Goal: Task Accomplishment & Management: Use online tool/utility

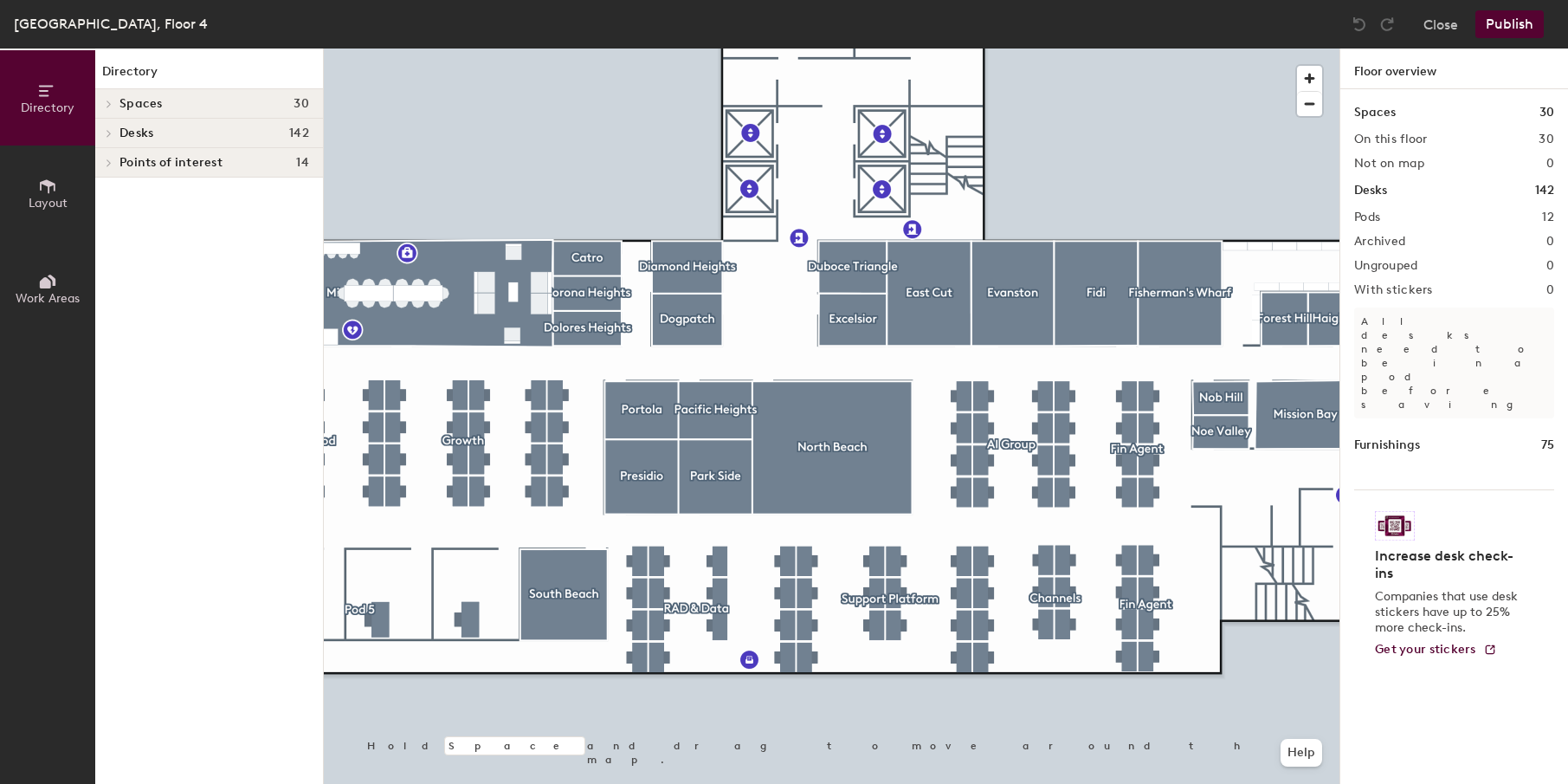
click at [654, 48] on div at bounding box center [832, 48] width 1016 height 0
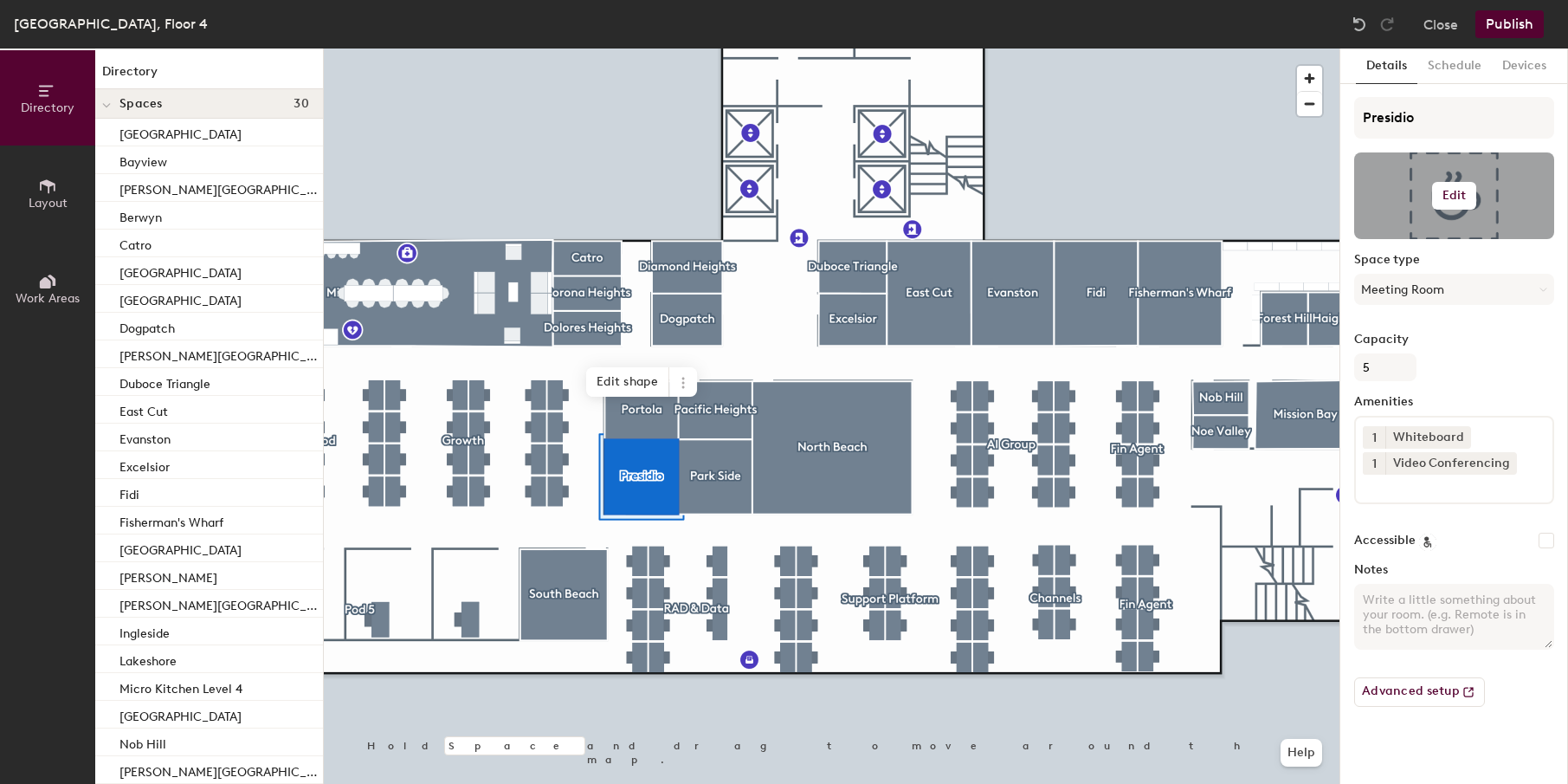
click at [1465, 186] on button "Edit" at bounding box center [1454, 196] width 45 height 28
click at [1425, 244] on input "file" at bounding box center [1468, 246] width 198 height 26
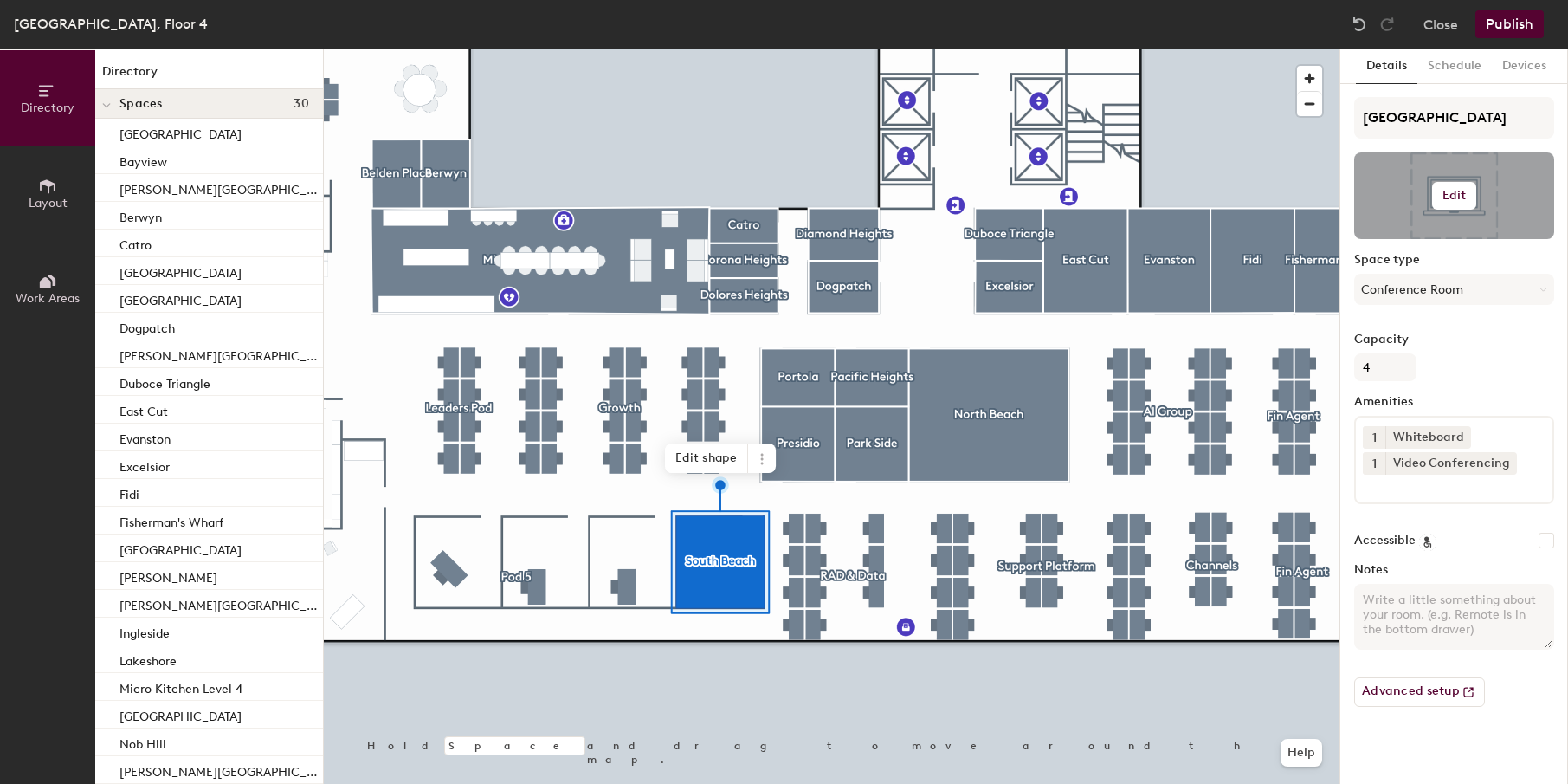
click at [1451, 209] on div at bounding box center [1454, 196] width 200 height 87
click at [1457, 196] on h6 "Edit" at bounding box center [1454, 195] width 24 height 14
click at [1406, 242] on input "file" at bounding box center [1468, 246] width 198 height 26
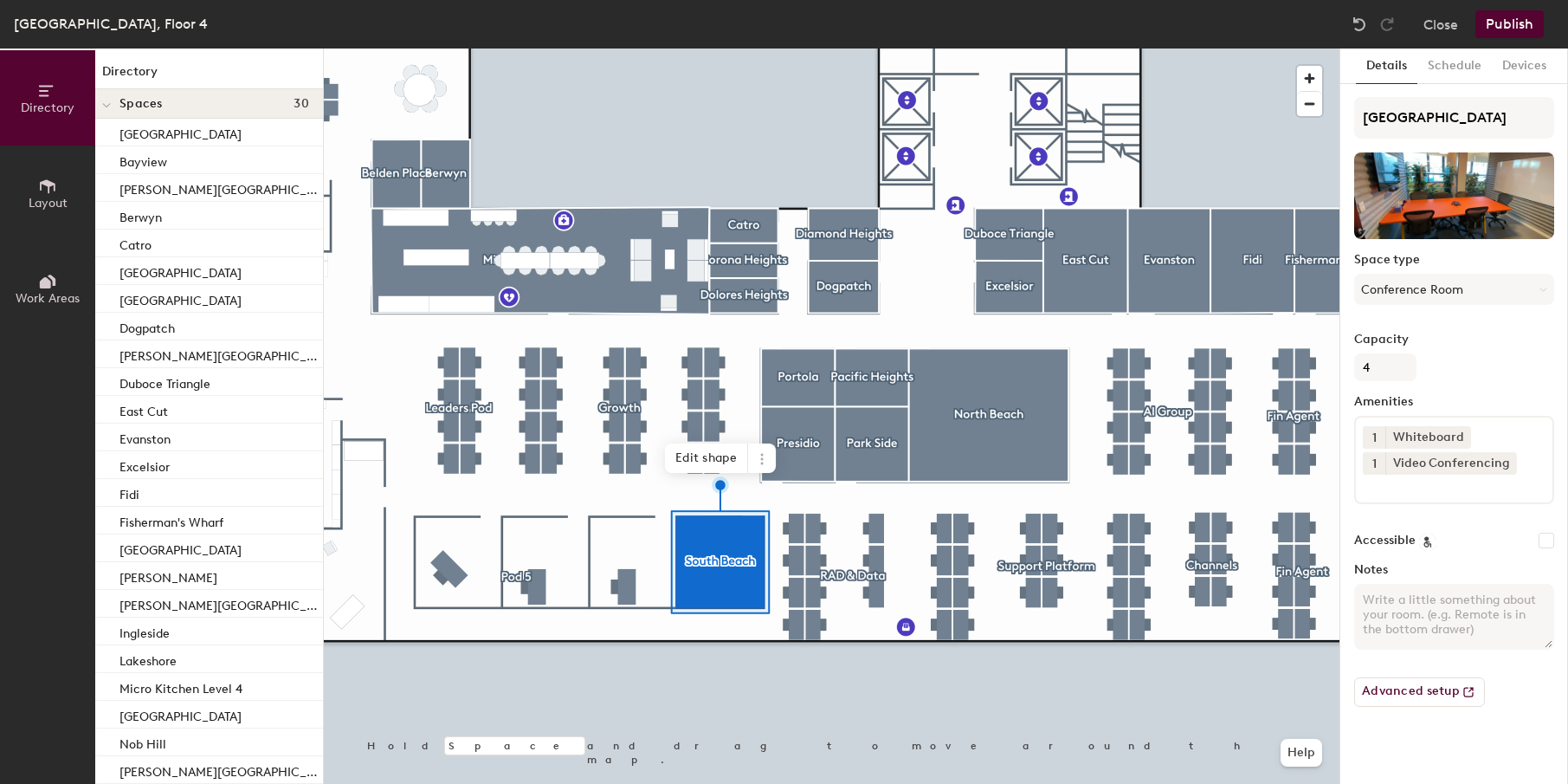
click at [1512, 27] on button "Publish" at bounding box center [1510, 24] width 68 height 28
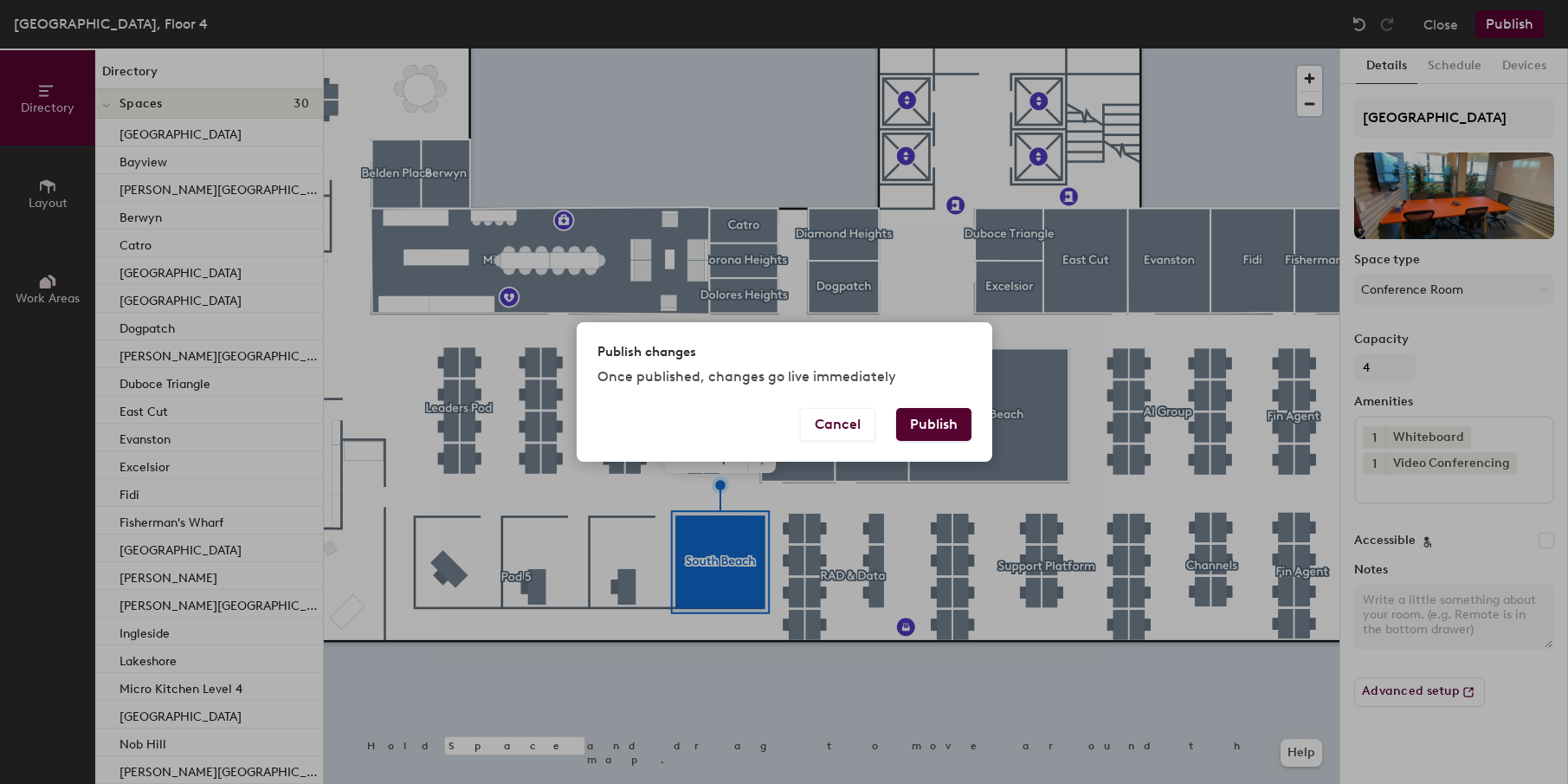
click at [920, 423] on button "Publish" at bounding box center [933, 425] width 75 height 33
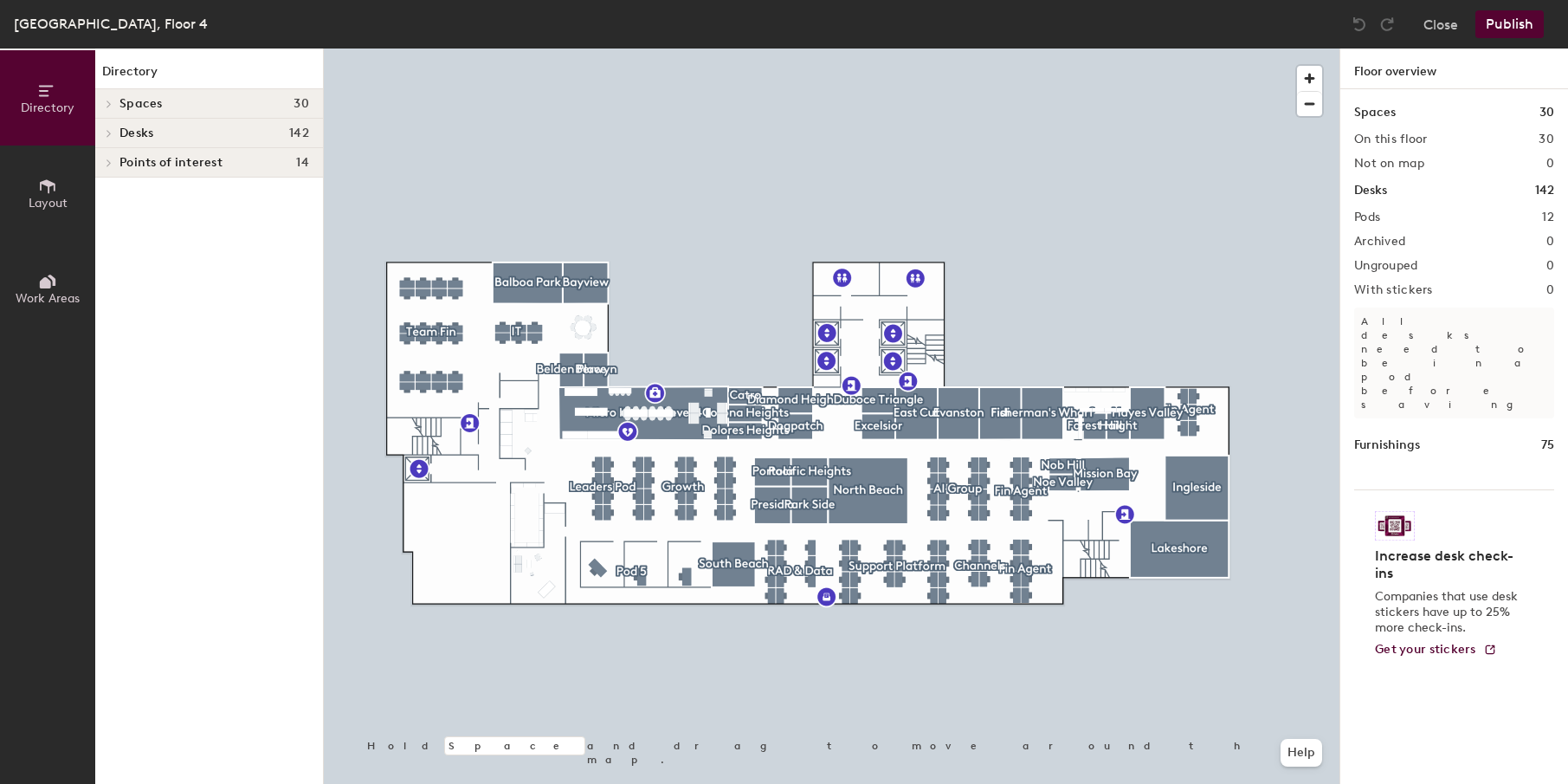
click at [742, 48] on div at bounding box center [832, 48] width 1016 height 0
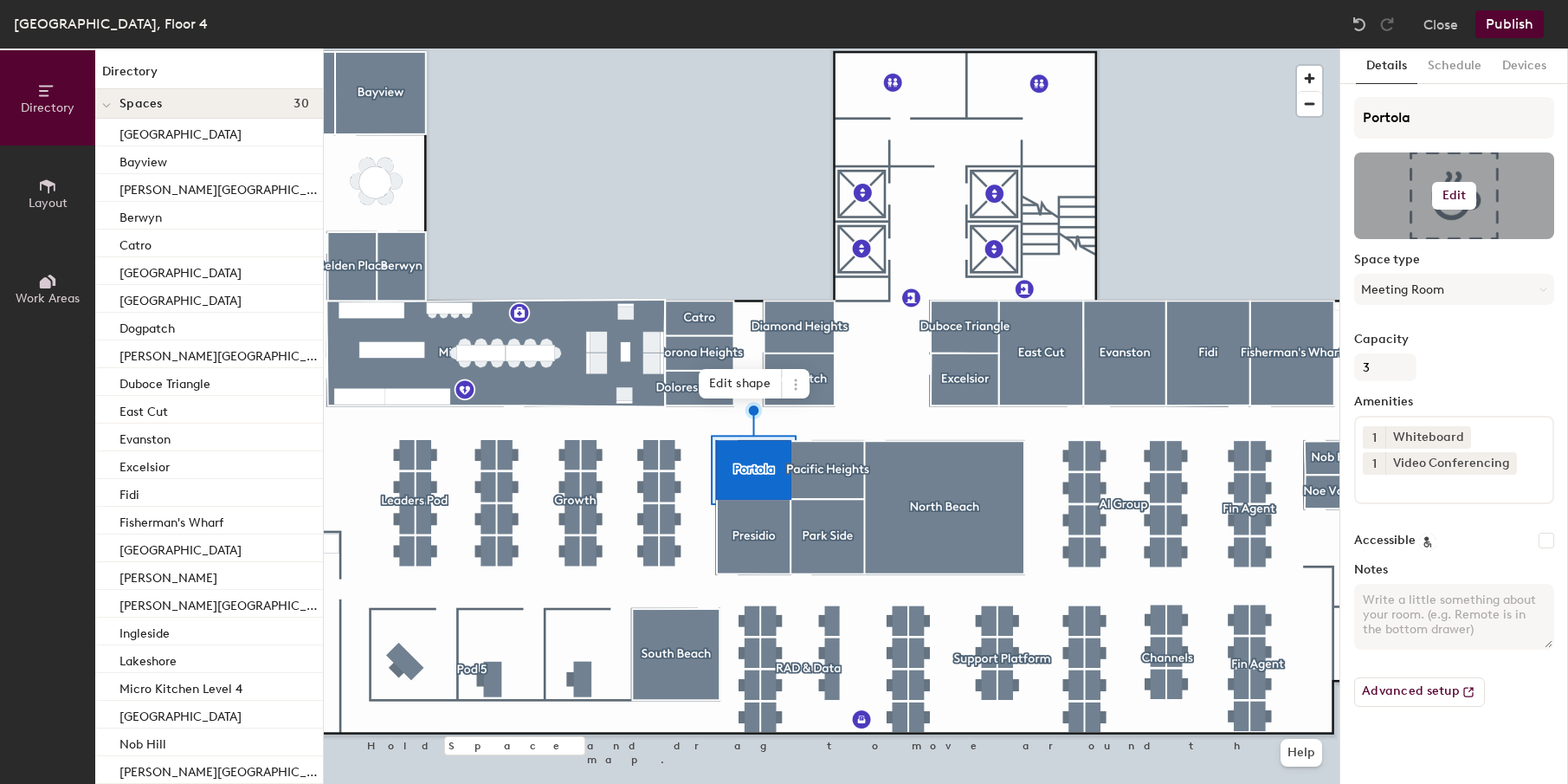
click at [1453, 196] on h6 "Edit" at bounding box center [1454, 195] width 24 height 14
click at [1406, 234] on input "file" at bounding box center [1468, 246] width 198 height 26
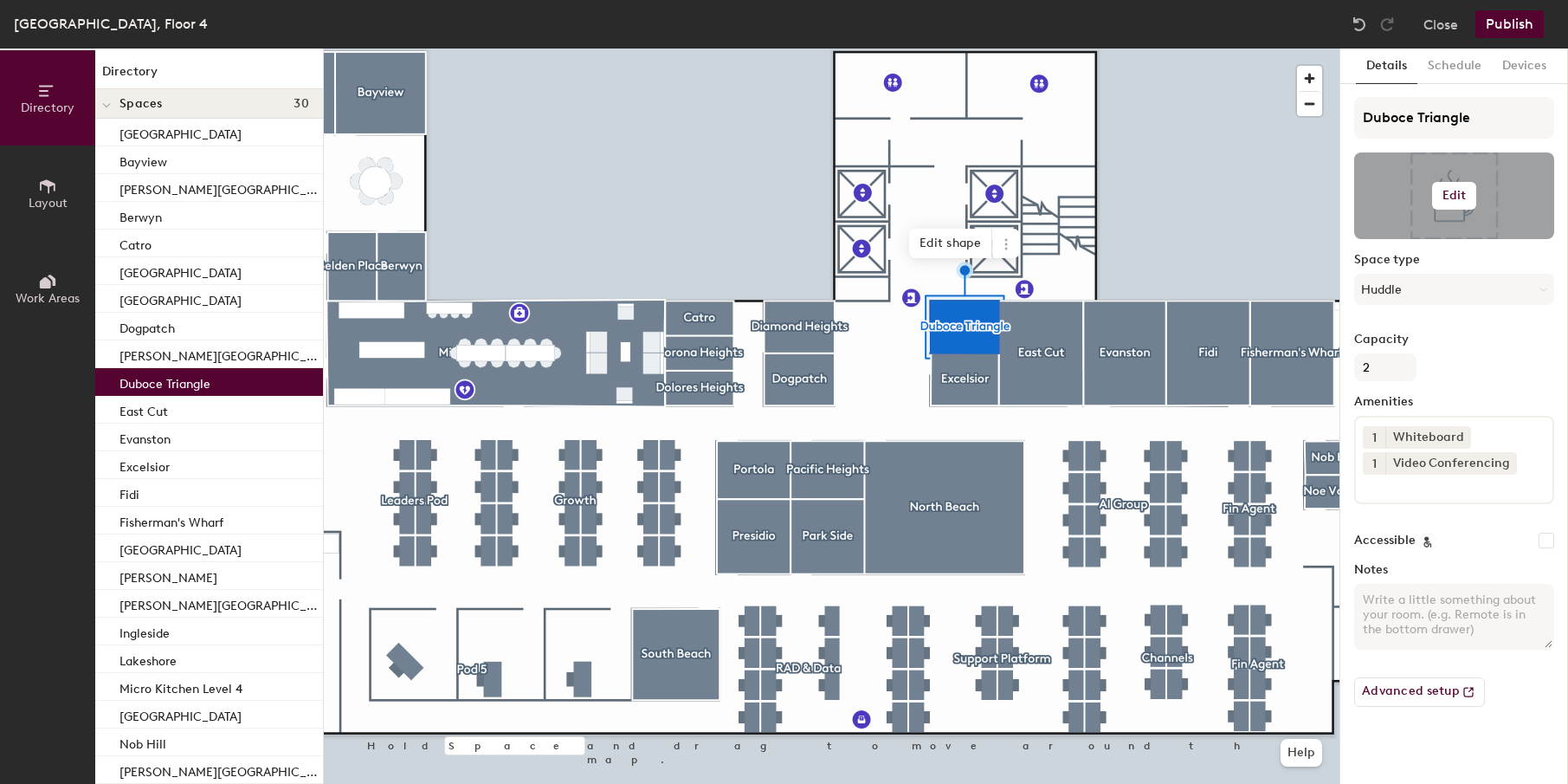
click at [1458, 197] on h6 "Edit" at bounding box center [1454, 195] width 24 height 14
click at [1414, 243] on input "file" at bounding box center [1468, 246] width 198 height 26
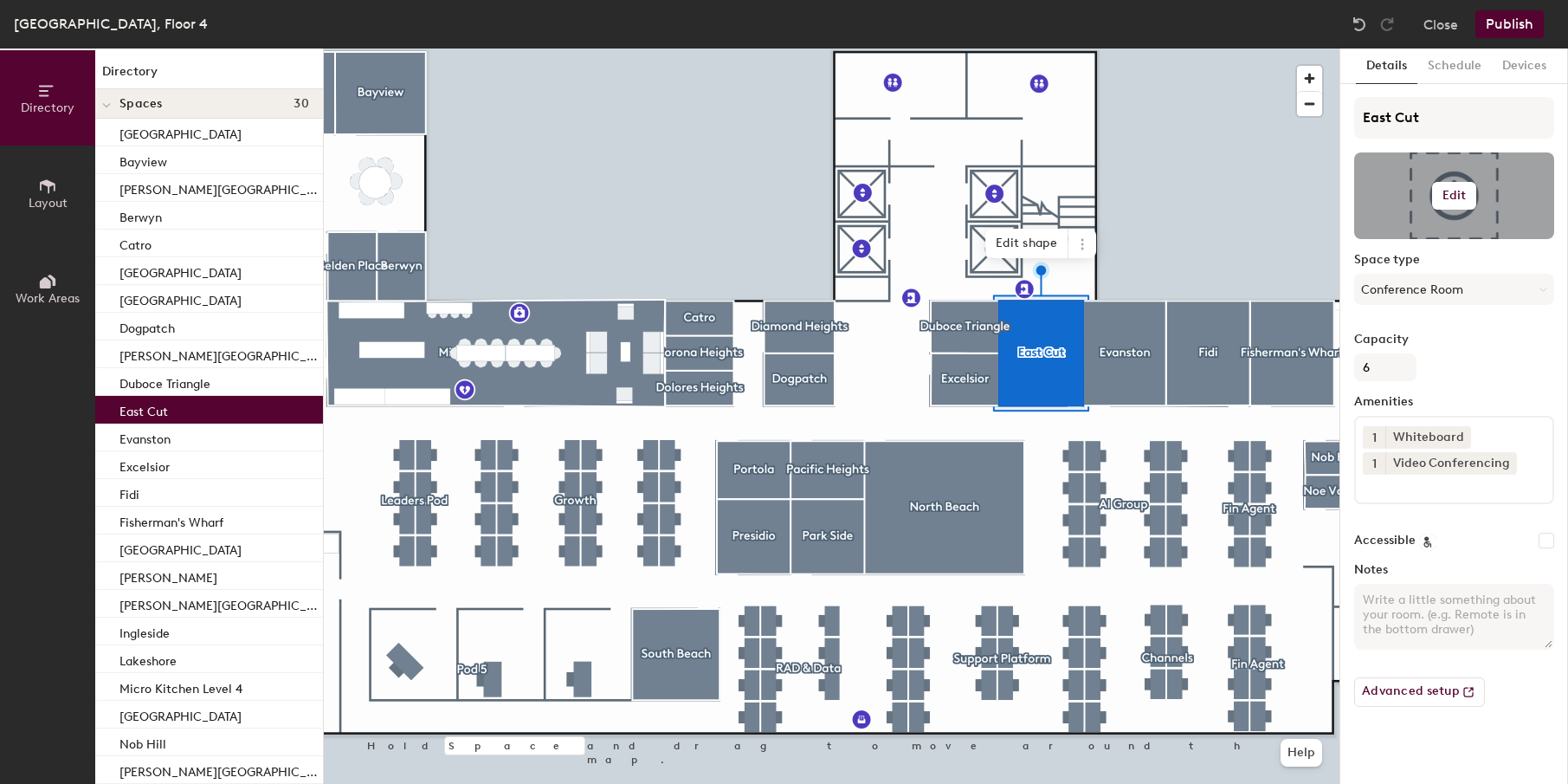
click at [1444, 210] on div at bounding box center [1454, 196] width 200 height 87
click at [1460, 199] on h6 "Edit" at bounding box center [1454, 195] width 24 height 14
click at [1404, 242] on input "file" at bounding box center [1468, 246] width 198 height 26
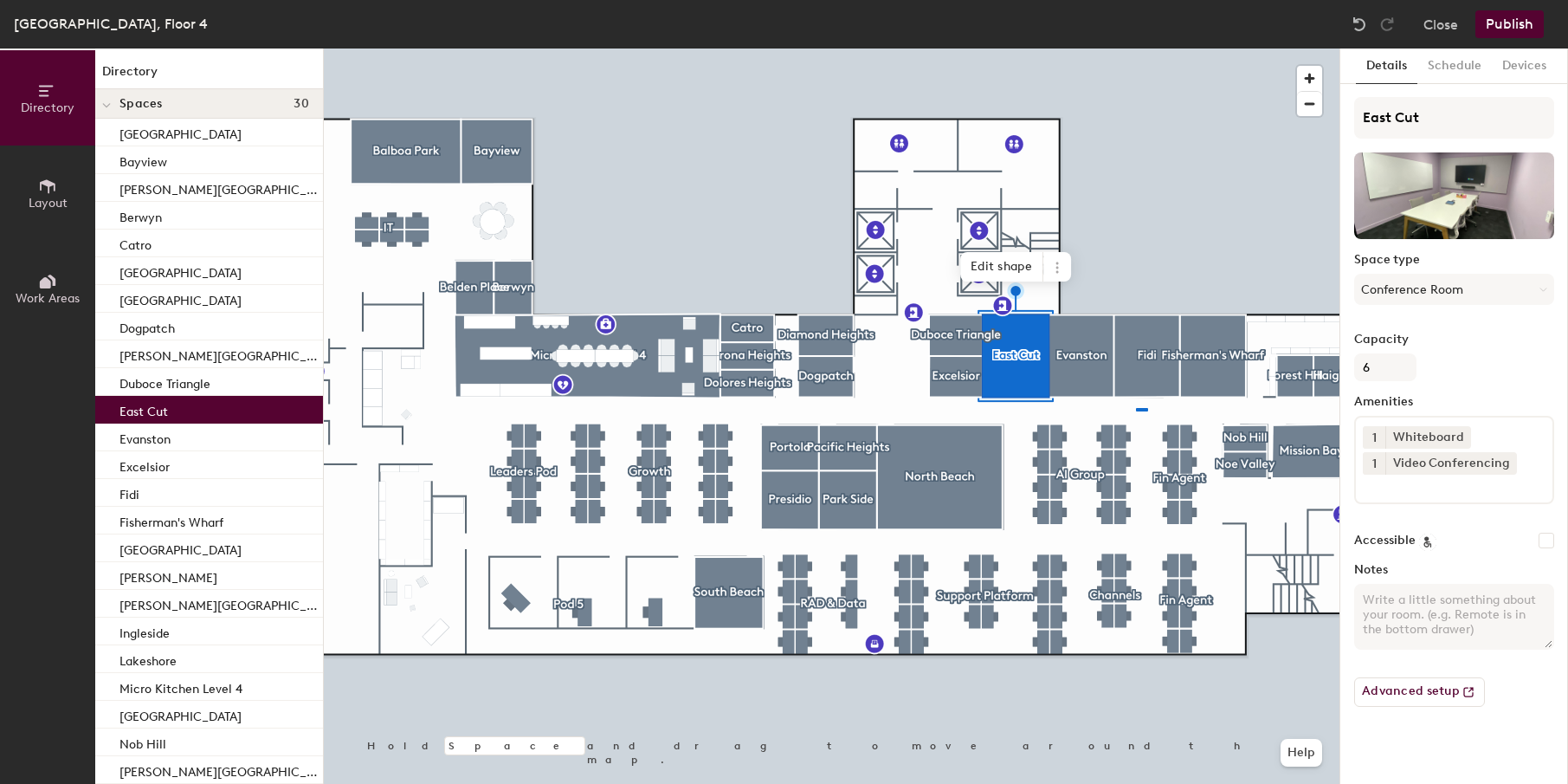
click at [1144, 48] on div at bounding box center [832, 48] width 1016 height 0
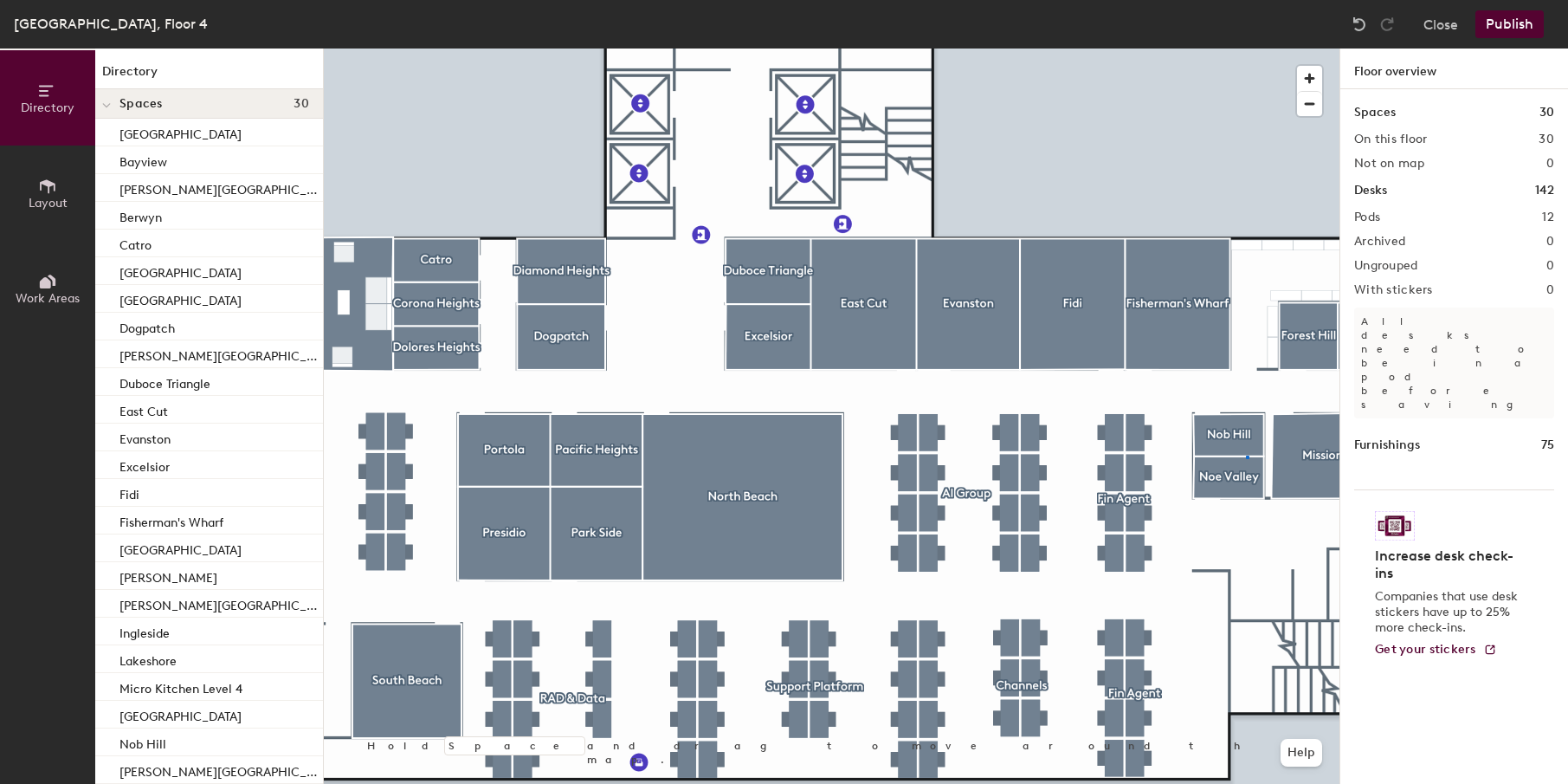
click at [1246, 48] on div at bounding box center [832, 48] width 1016 height 0
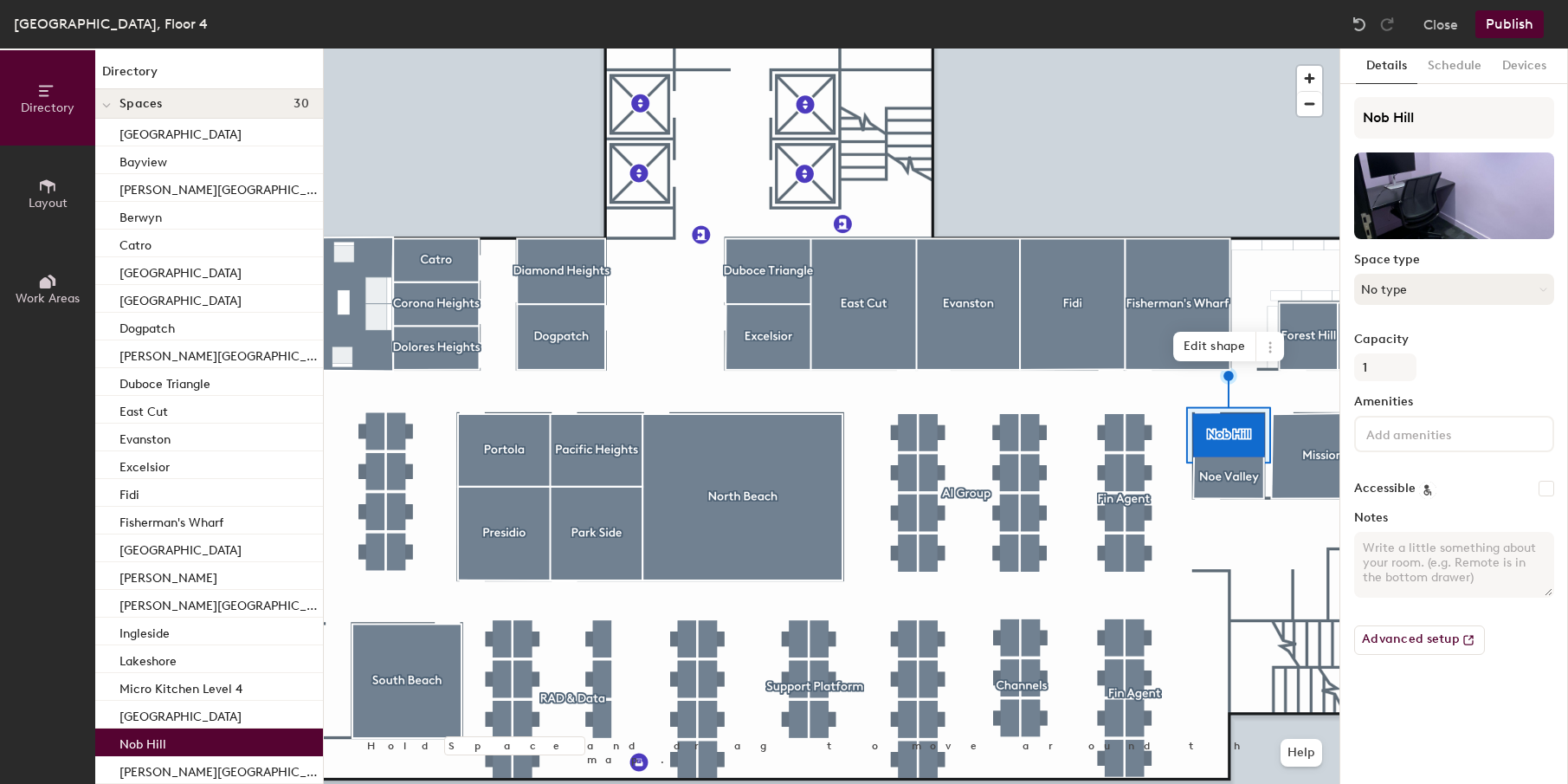
click at [1407, 284] on button "No type" at bounding box center [1454, 290] width 200 height 31
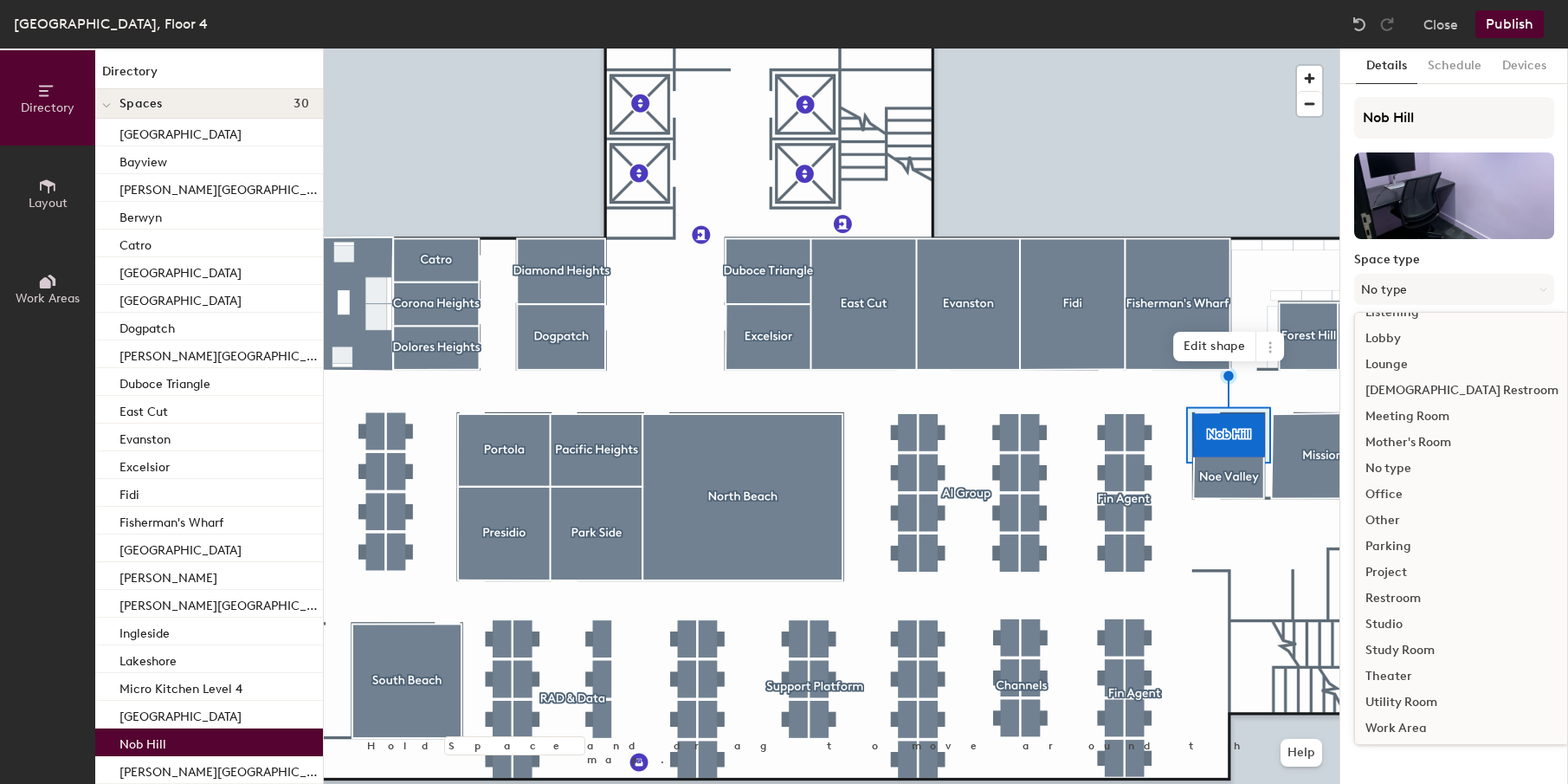
scroll to position [388, 0]
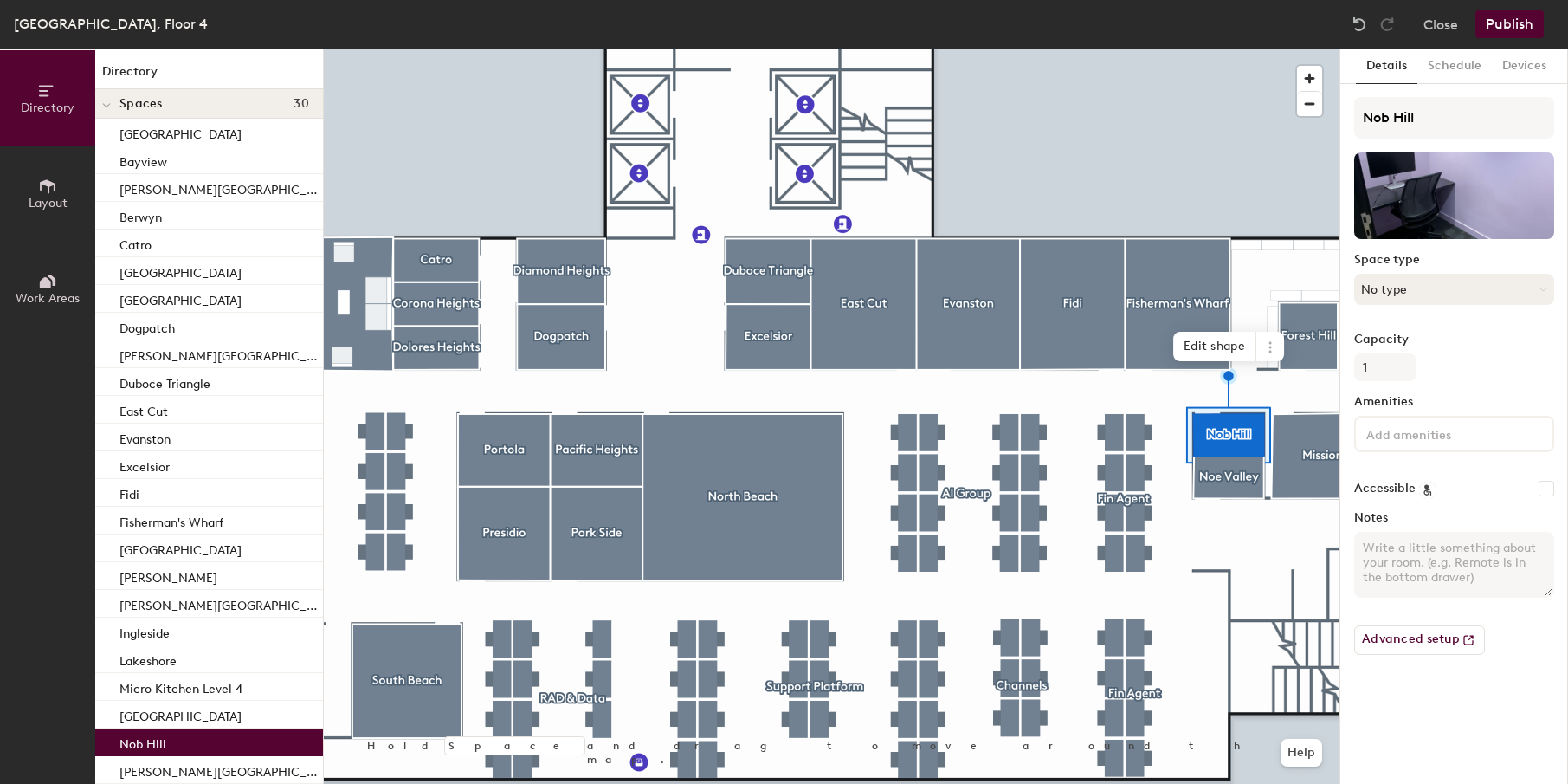
click at [1410, 286] on button "No type" at bounding box center [1454, 290] width 200 height 31
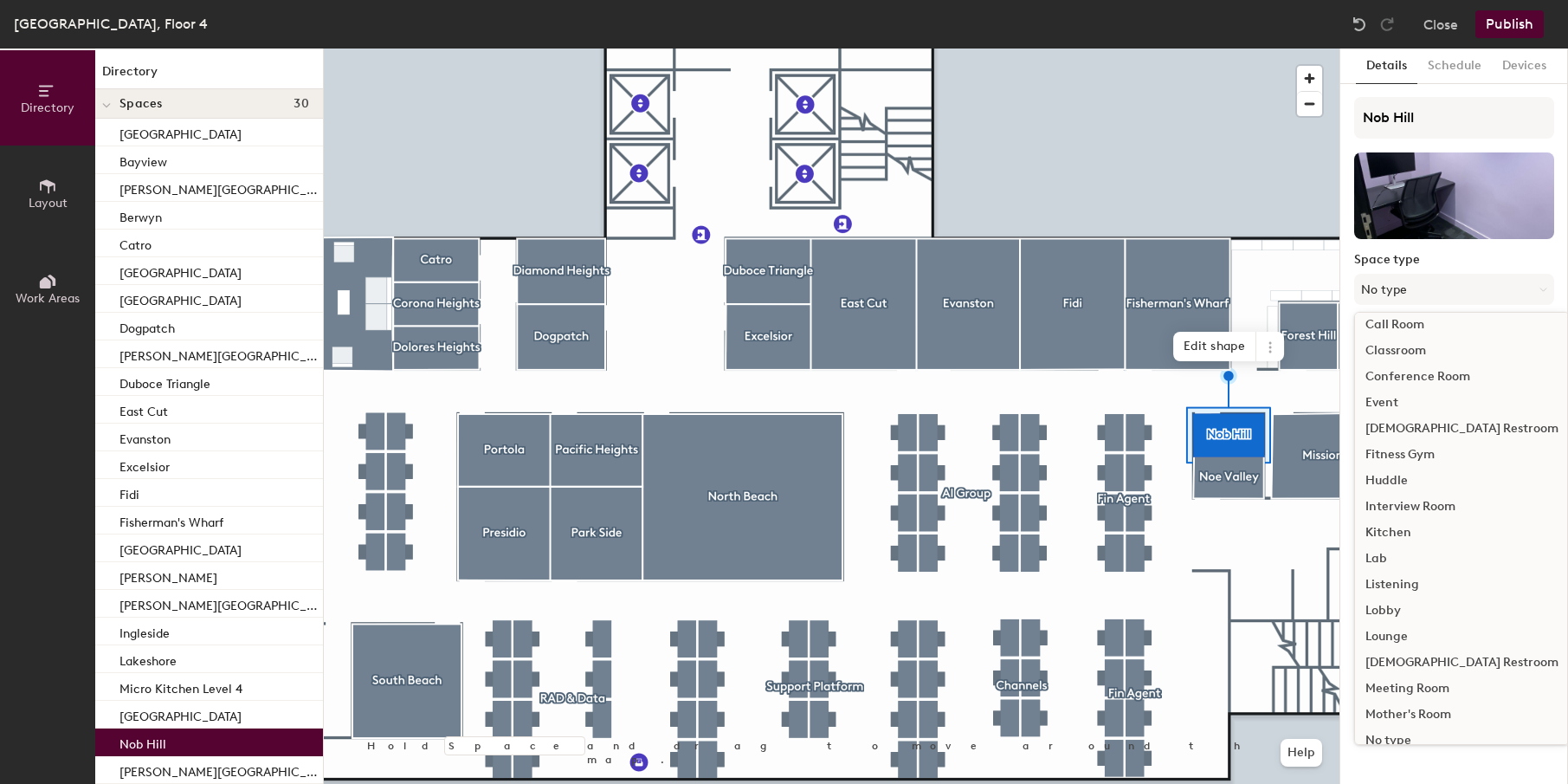
scroll to position [110, 0]
click at [1391, 479] on div "Huddle" at bounding box center [1462, 482] width 214 height 26
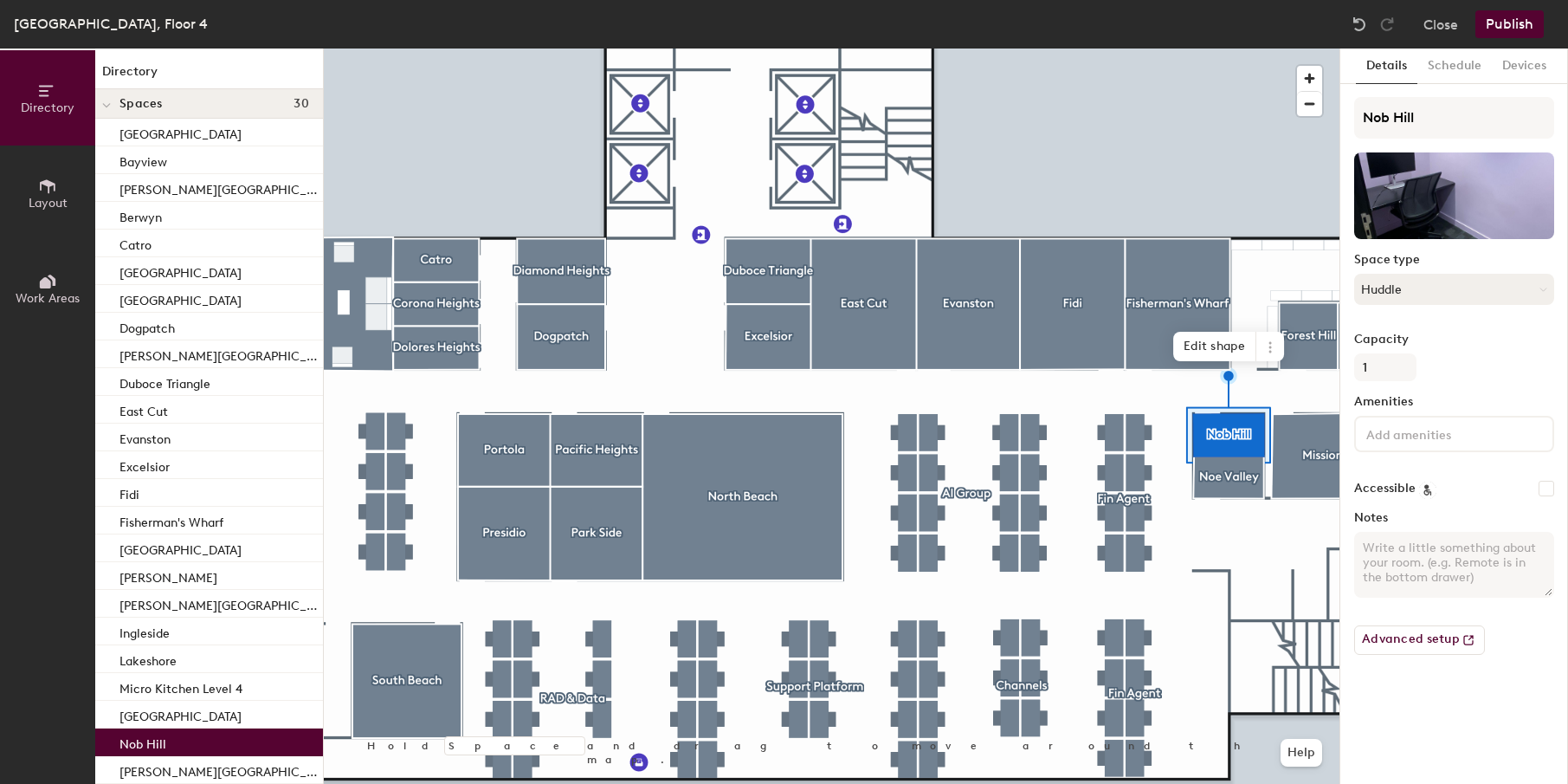
click at [1426, 292] on button "Huddle" at bounding box center [1454, 290] width 200 height 31
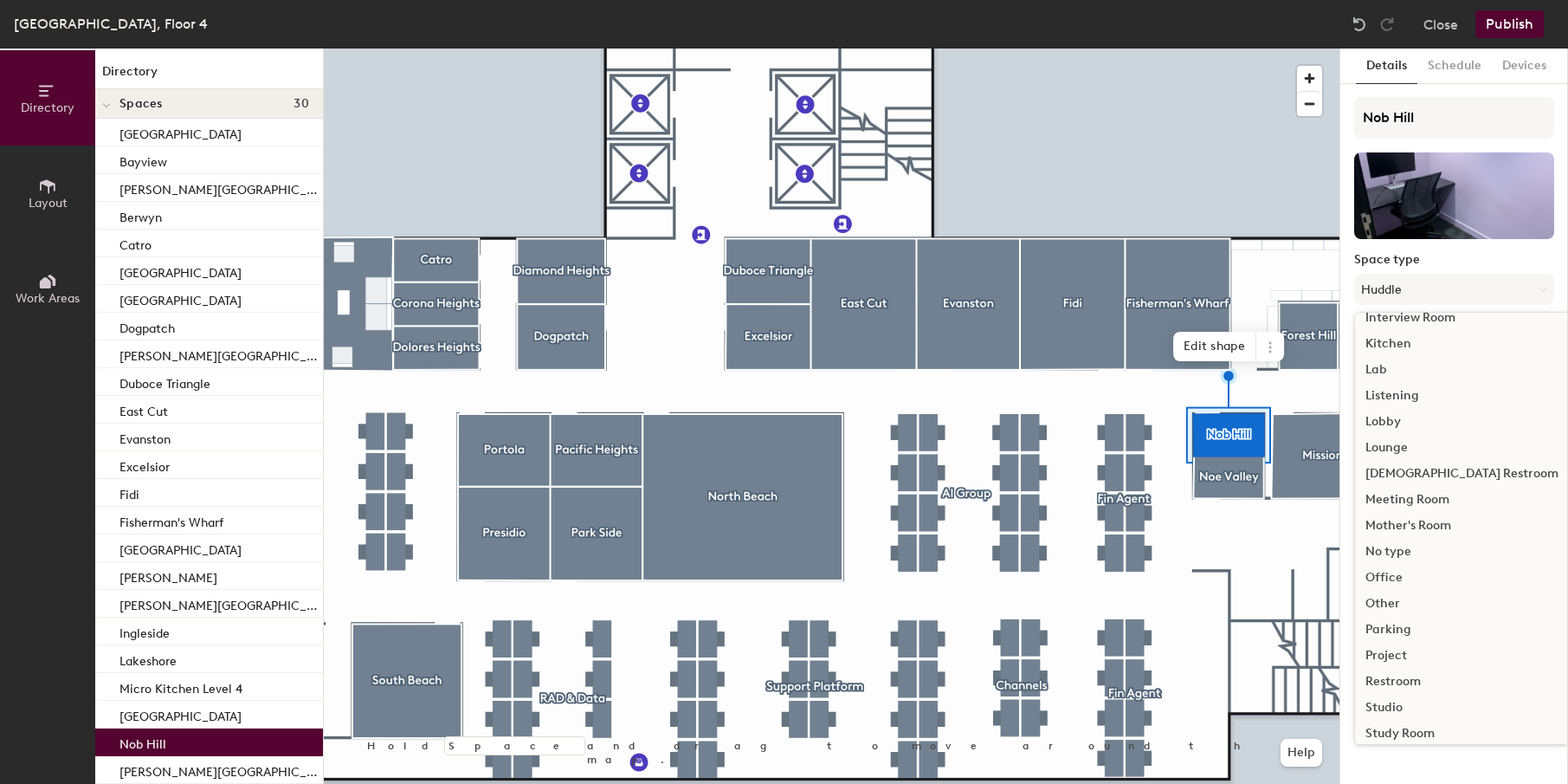
scroll to position [349, 0]
click at [1385, 545] on div "Other" at bounding box center [1462, 555] width 214 height 26
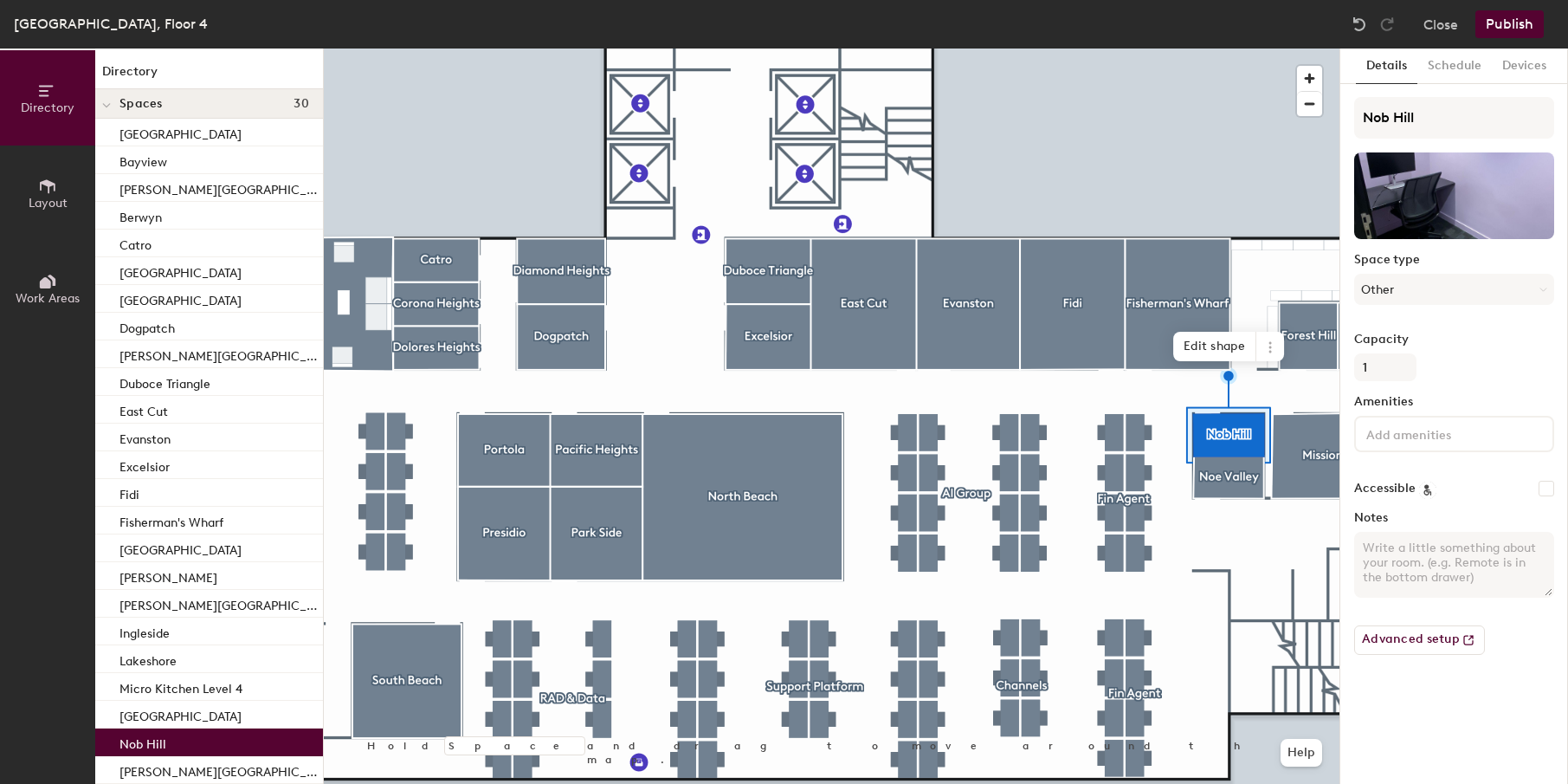
click at [1409, 264] on label "Space type" at bounding box center [1454, 259] width 200 height 14
click at [1409, 279] on button "Other" at bounding box center [1454, 290] width 200 height 31
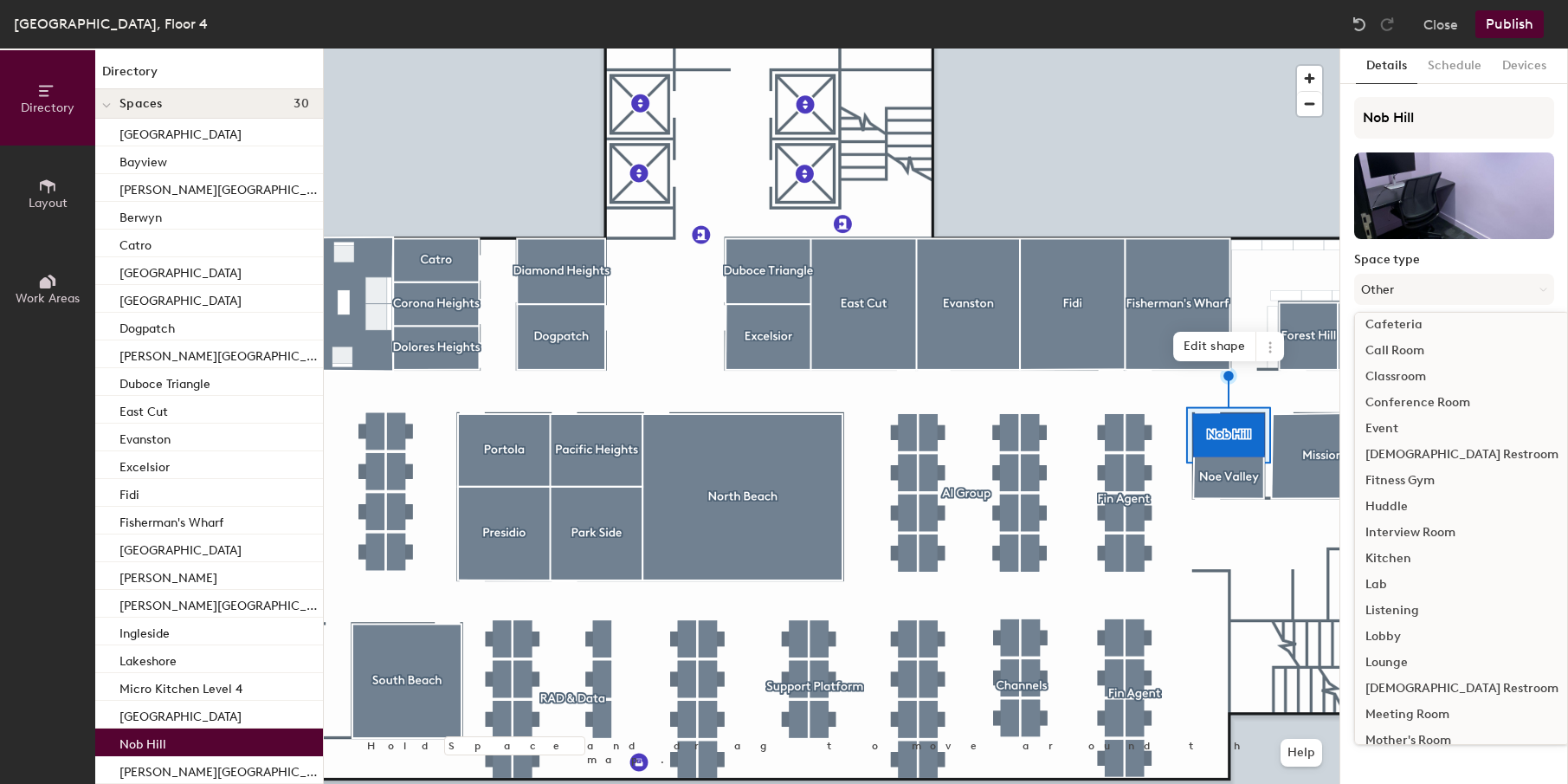
scroll to position [96, 0]
click at [1394, 497] on div "Huddle" at bounding box center [1462, 496] width 214 height 26
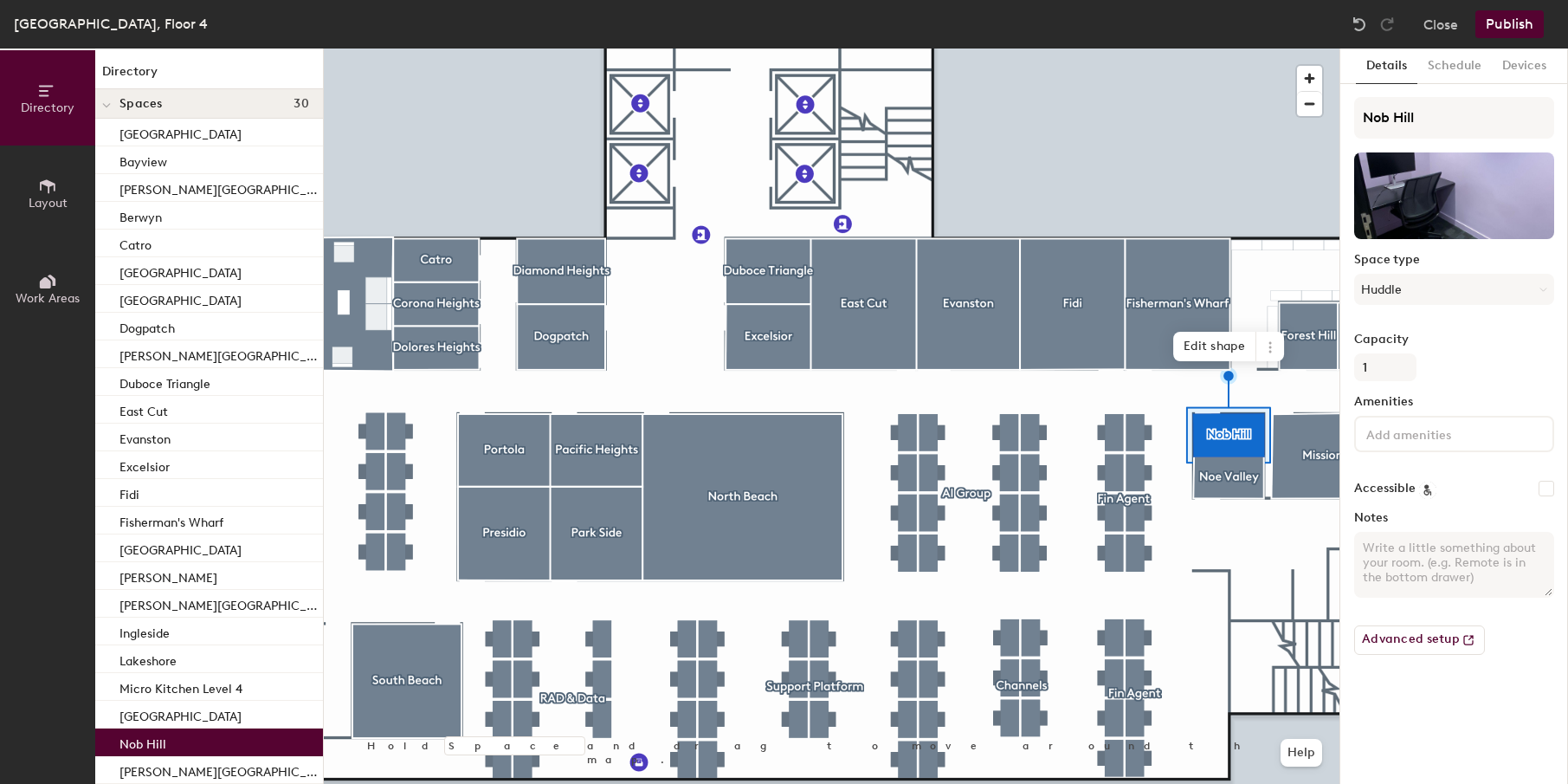
click at [1238, 48] on div at bounding box center [832, 48] width 1016 height 0
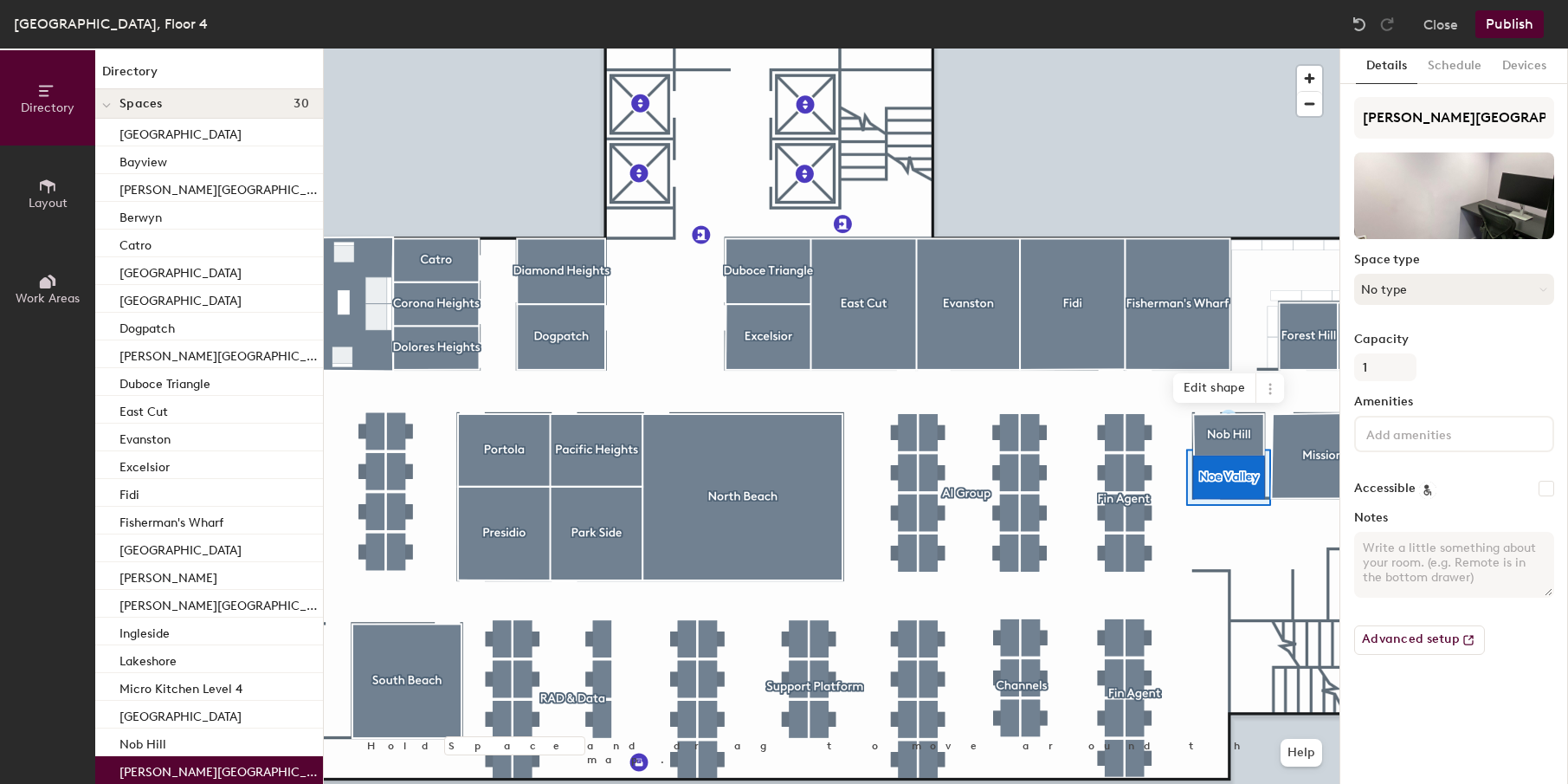
click at [1426, 282] on button "No type" at bounding box center [1454, 290] width 200 height 31
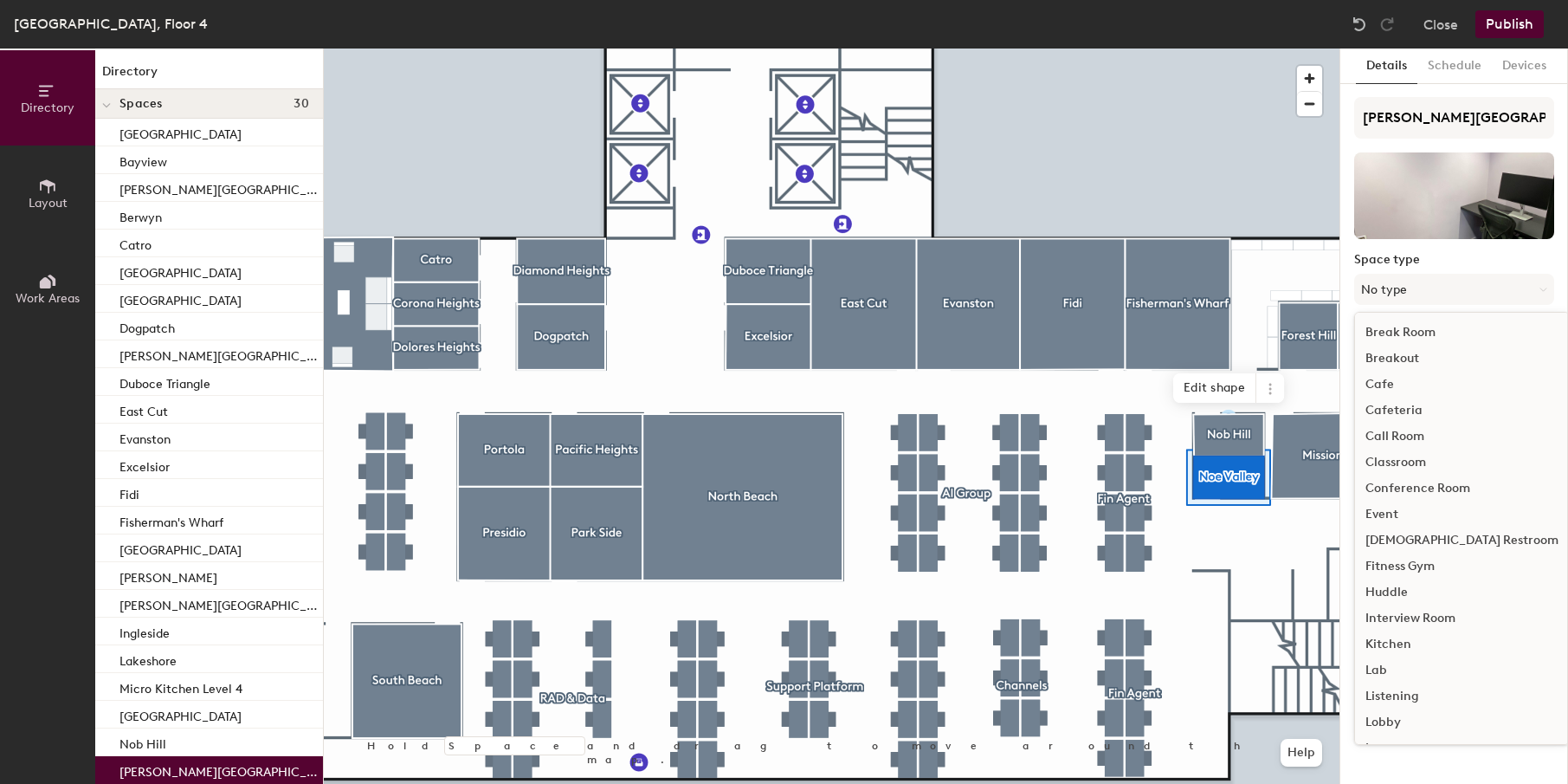
click at [1391, 592] on div "Huddle" at bounding box center [1462, 592] width 214 height 26
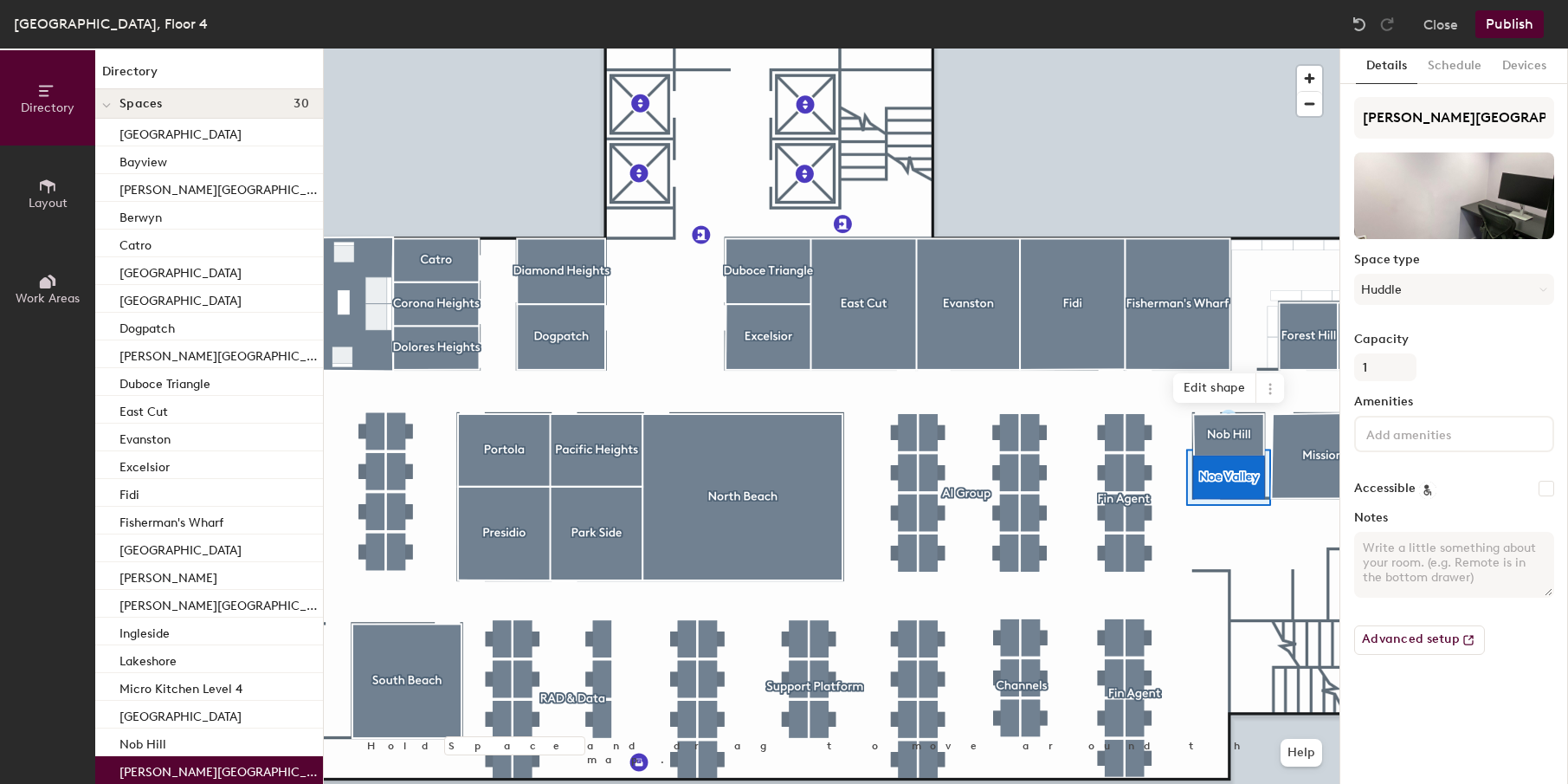
click at [439, 48] on div at bounding box center [832, 48] width 1016 height 0
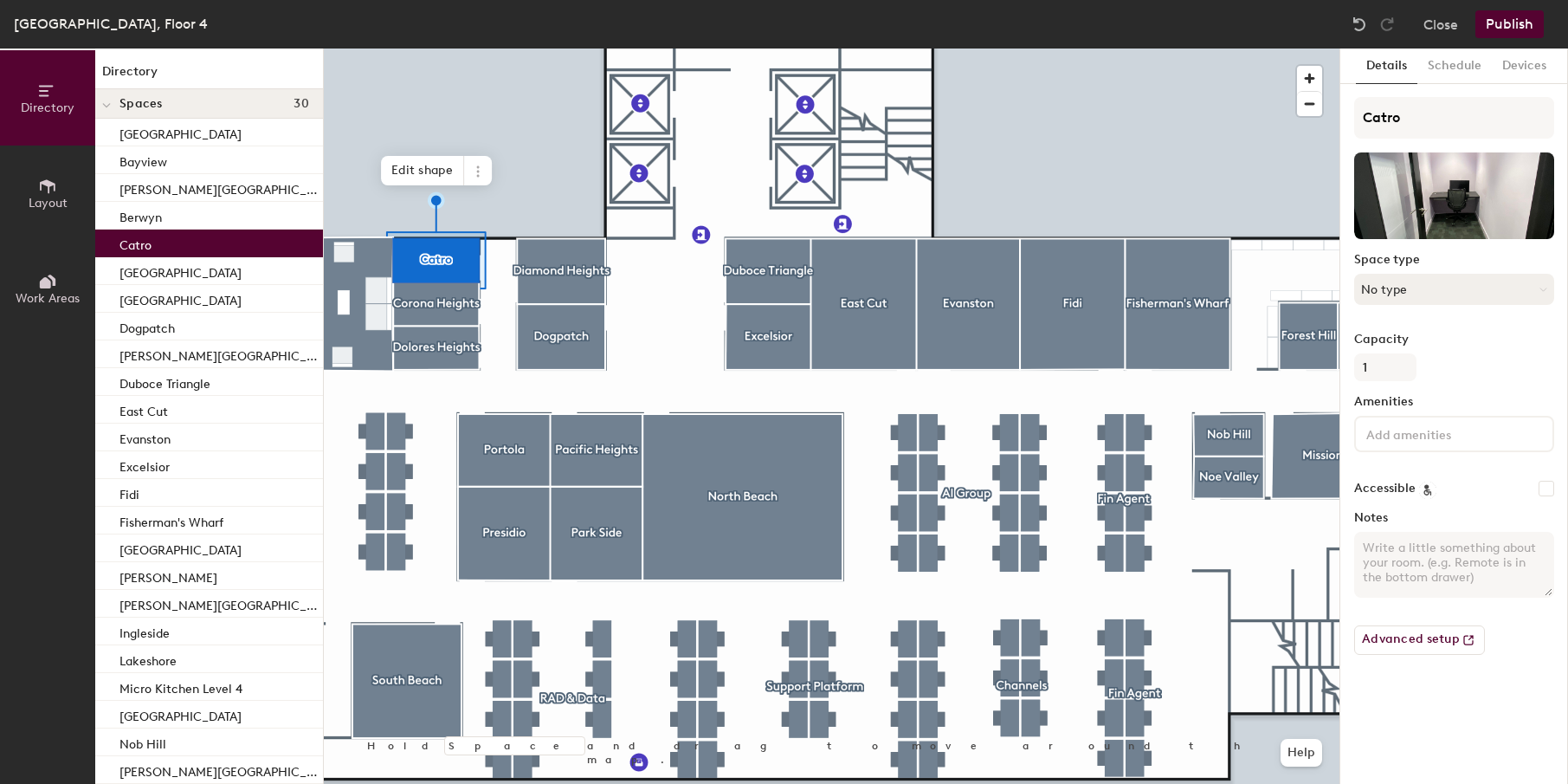
click at [1459, 288] on button "No type" at bounding box center [1454, 290] width 200 height 31
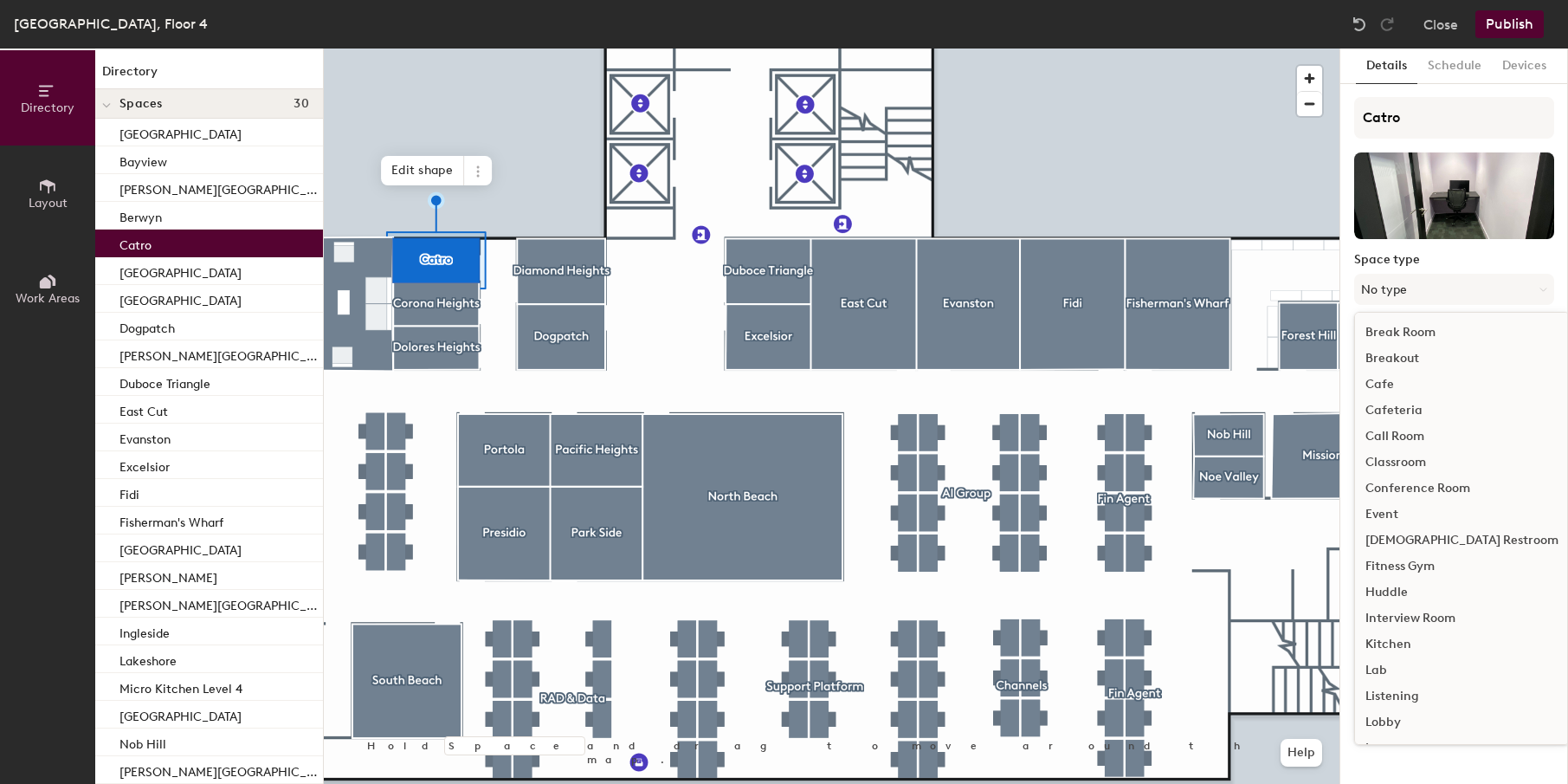
click at [1398, 604] on div "Huddle" at bounding box center [1462, 592] width 214 height 26
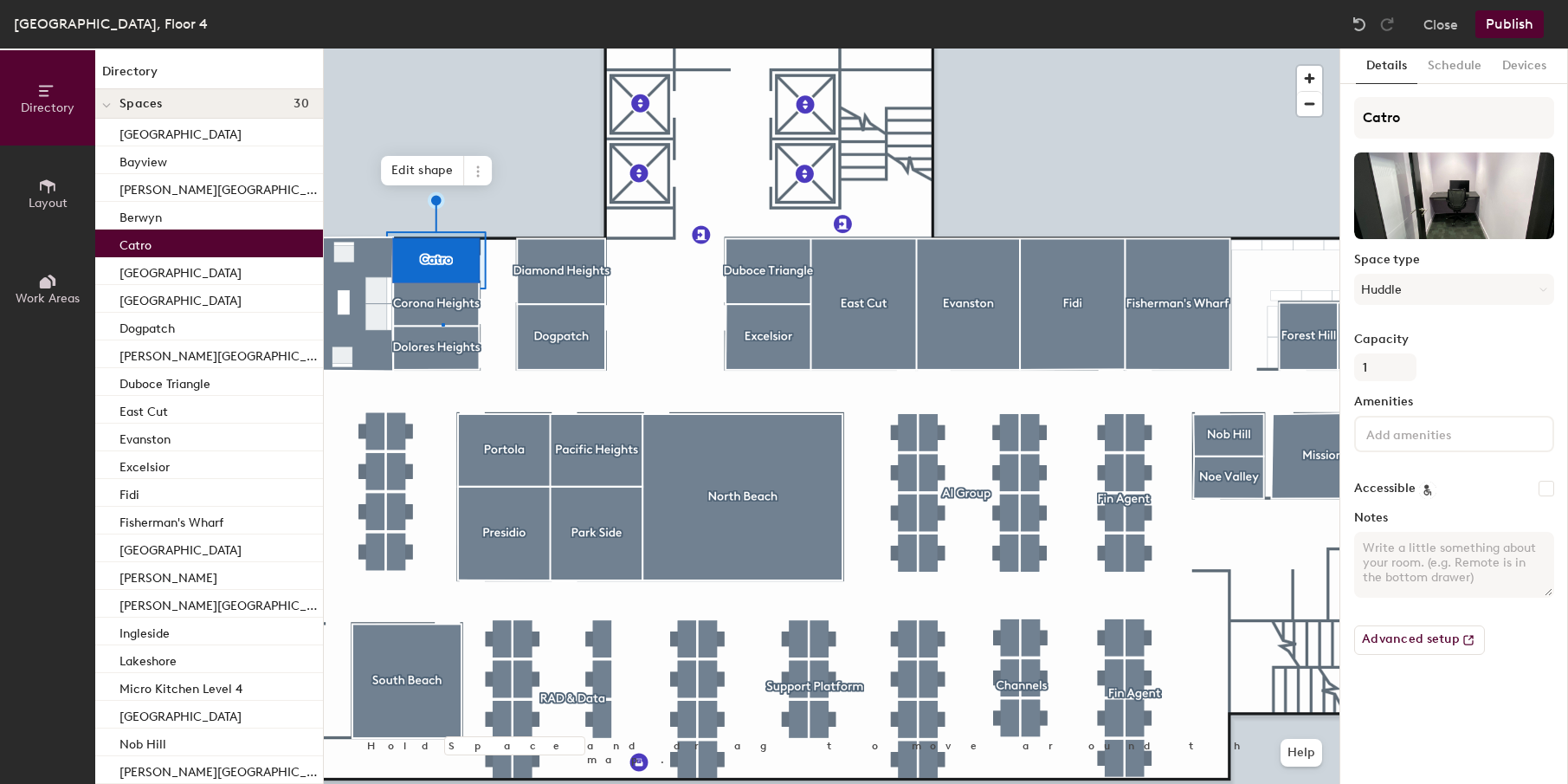
click at [441, 48] on div at bounding box center [832, 48] width 1016 height 0
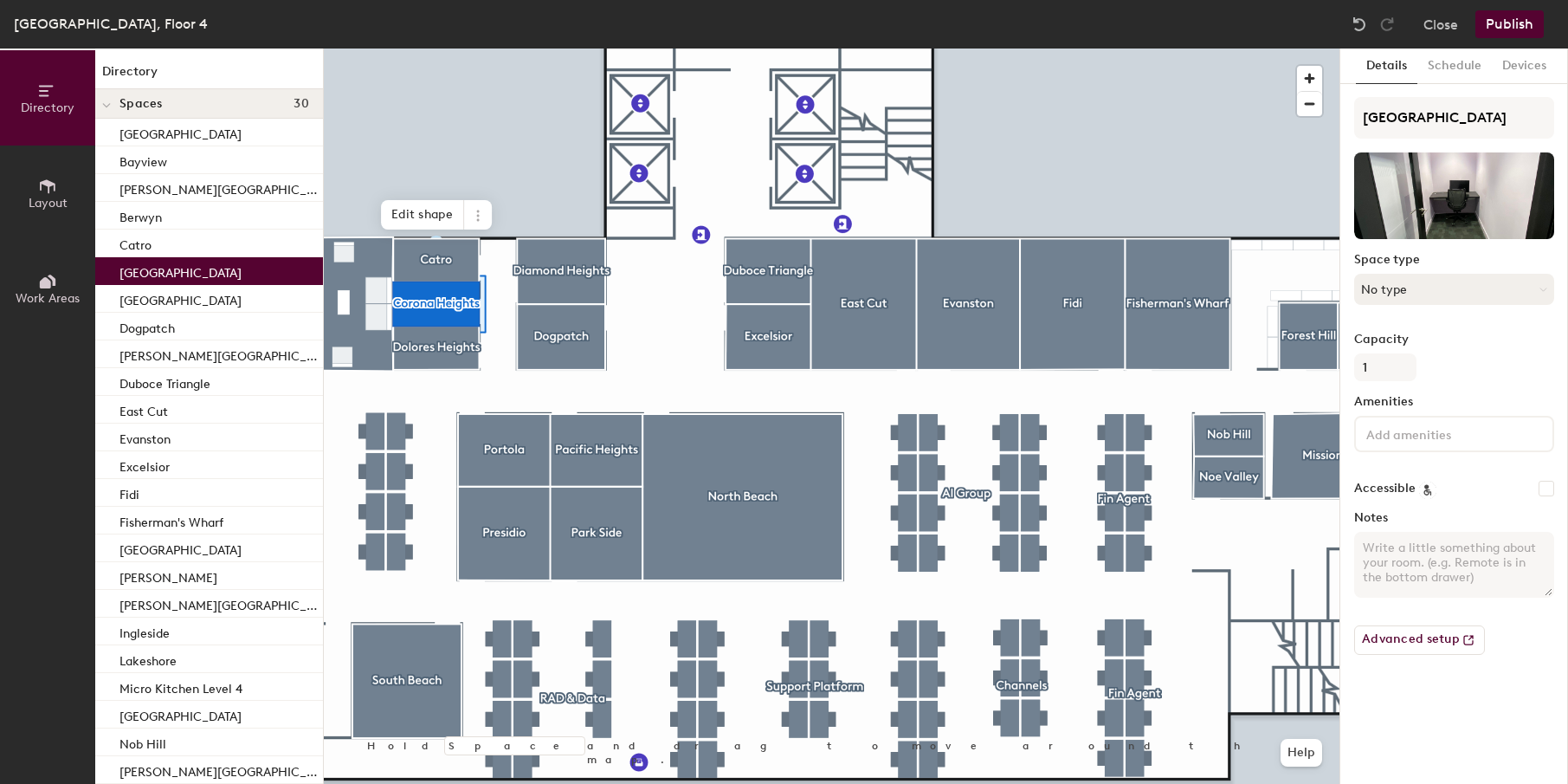
click at [1389, 276] on button "No type" at bounding box center [1454, 290] width 200 height 31
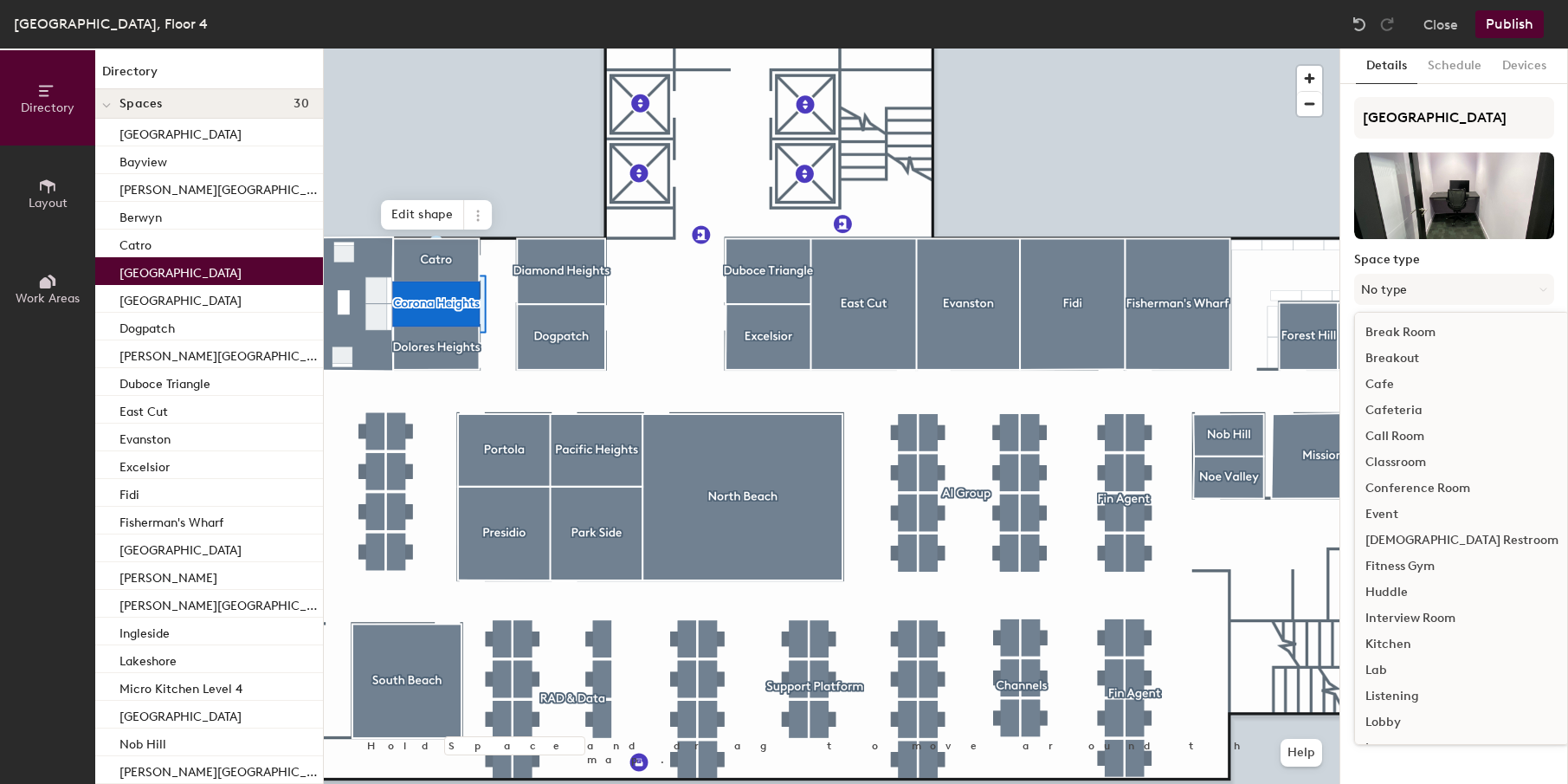
click at [1385, 593] on div "Huddle" at bounding box center [1462, 592] width 214 height 26
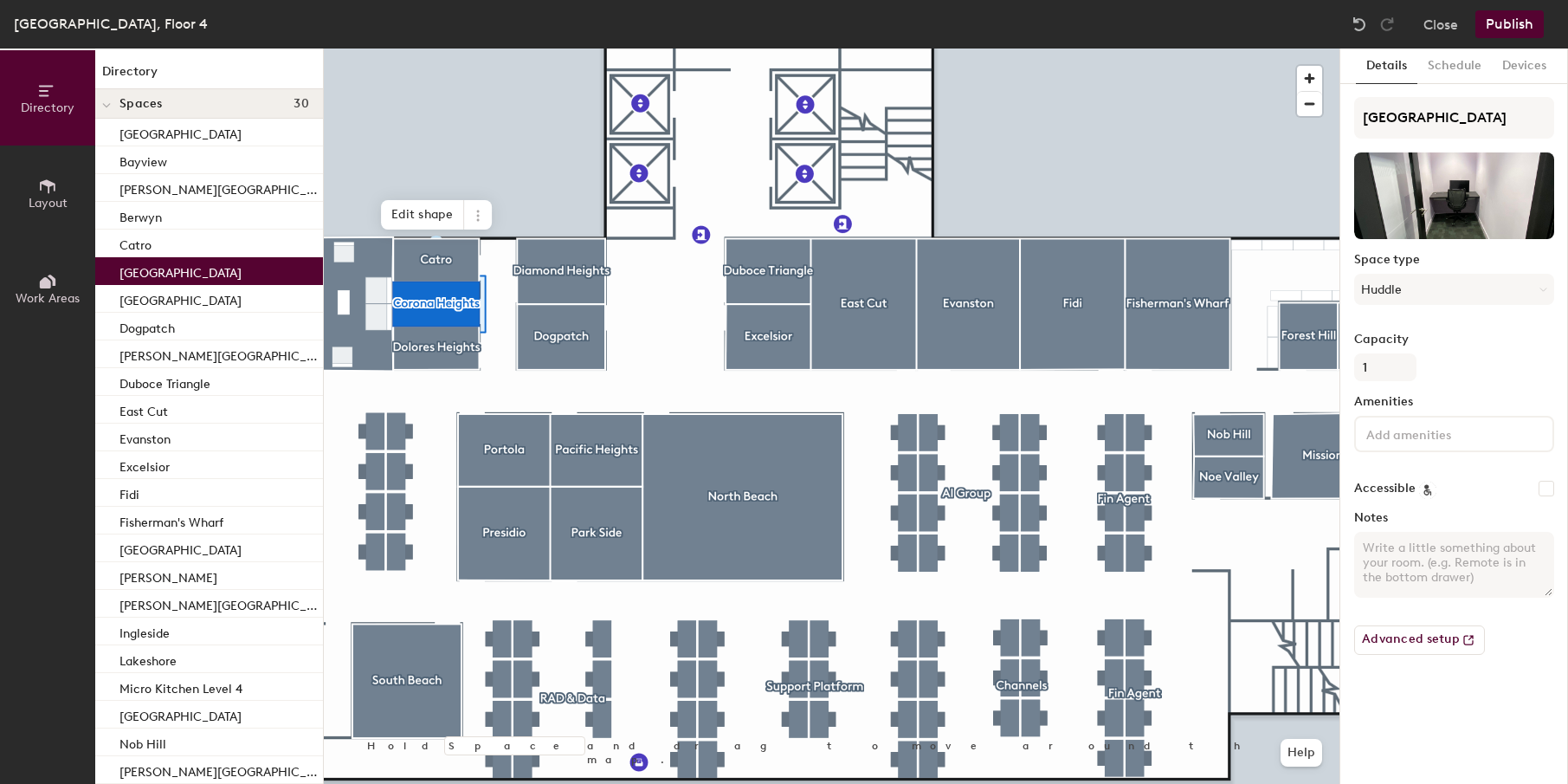
click at [455, 48] on div at bounding box center [832, 48] width 1016 height 0
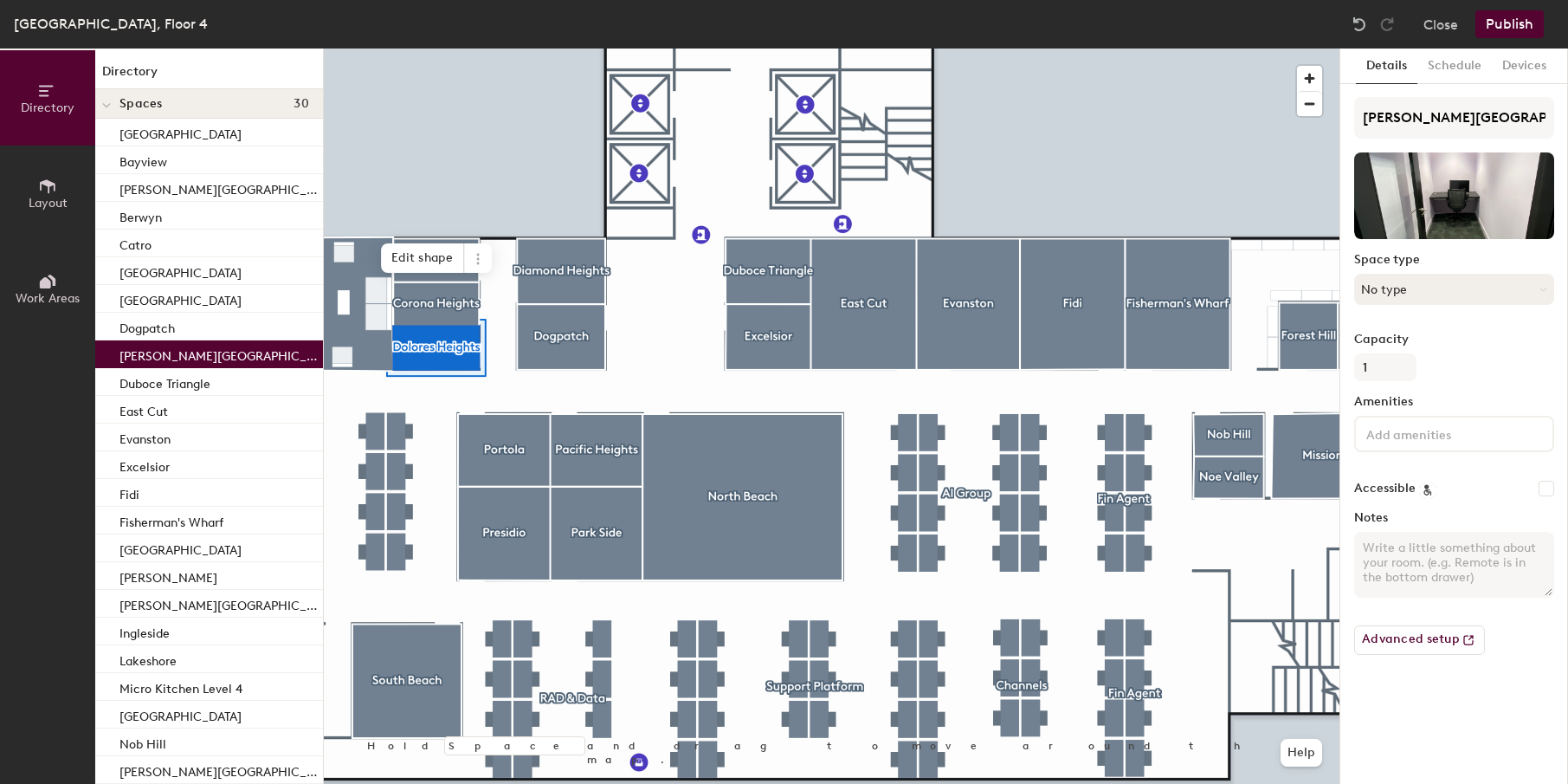
click at [1452, 295] on button "No type" at bounding box center [1454, 290] width 200 height 31
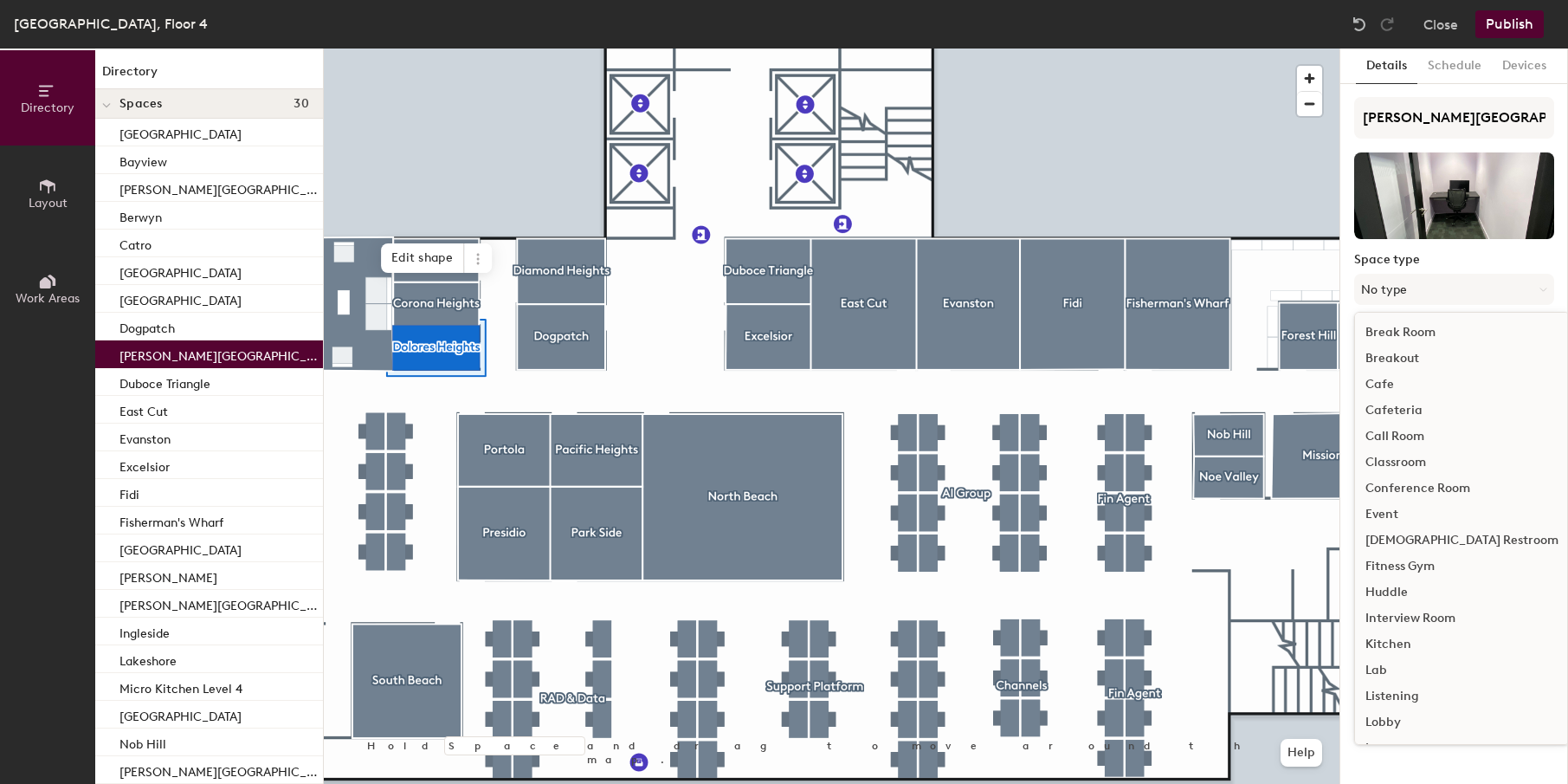
click at [1389, 602] on div "Huddle" at bounding box center [1462, 592] width 214 height 26
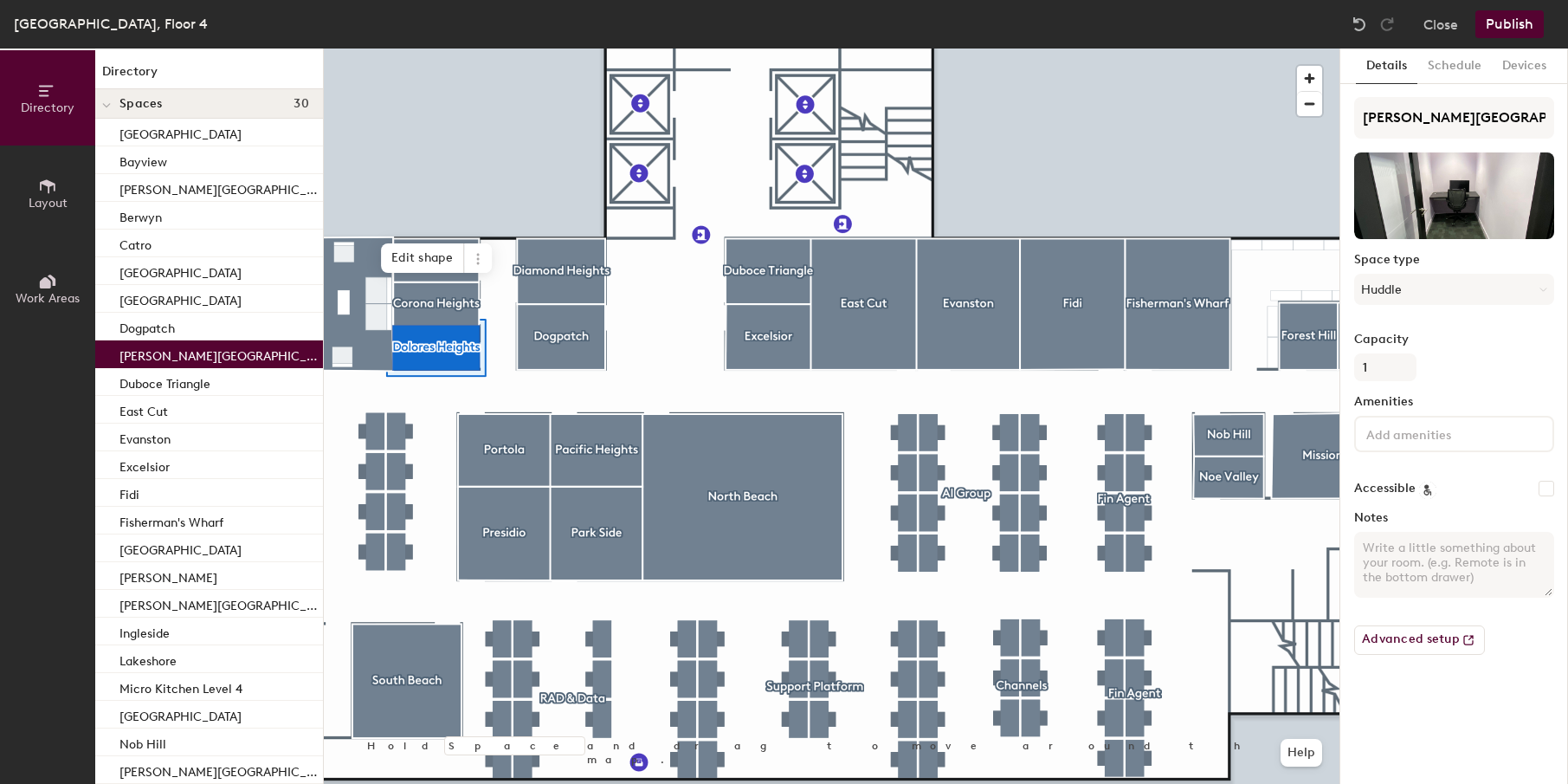
click at [1505, 20] on button "Publish" at bounding box center [1510, 24] width 68 height 28
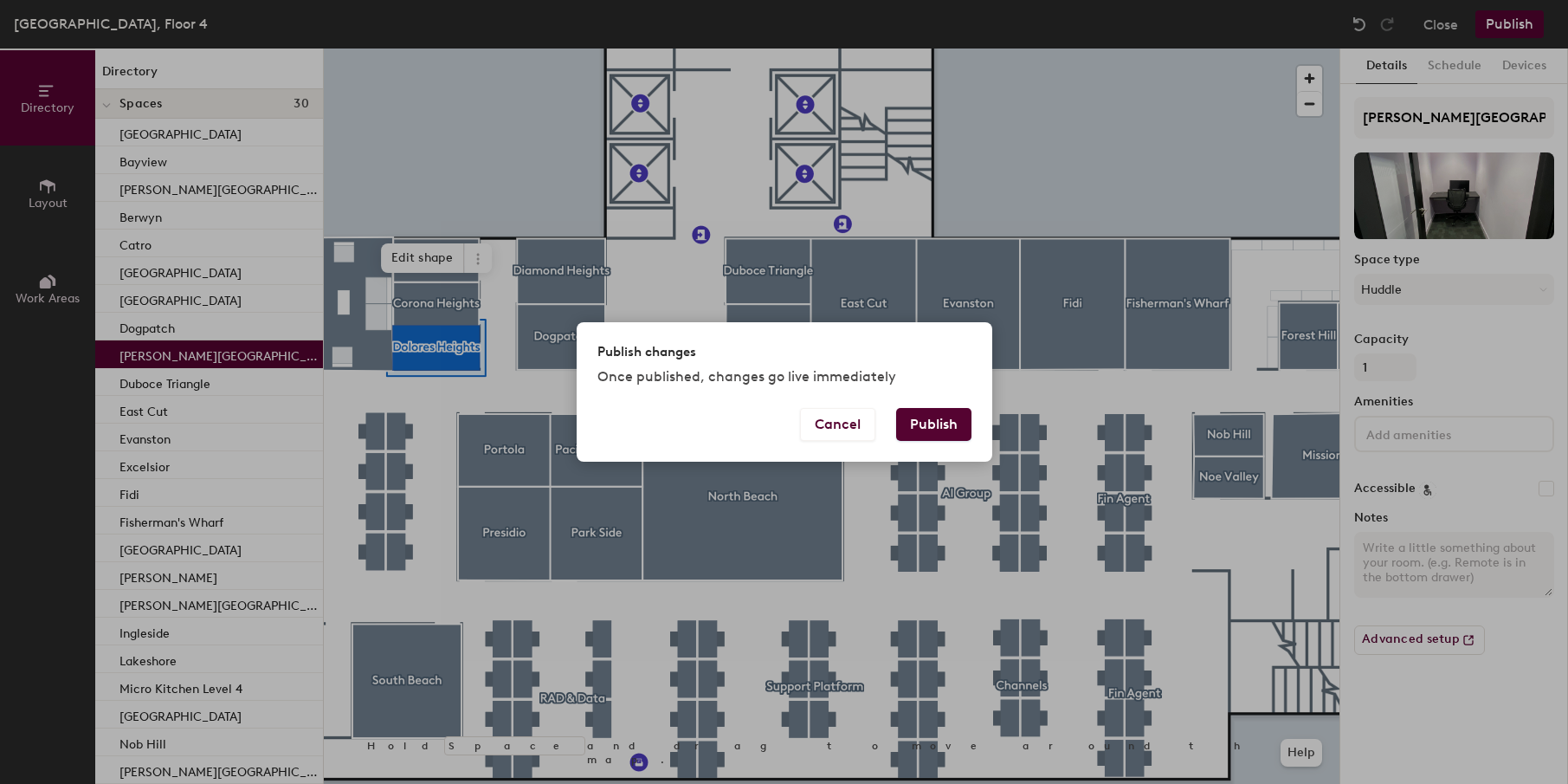
click at [954, 408] on button "Publish" at bounding box center [933, 425] width 75 height 33
